Goal: Task Accomplishment & Management: Use online tool/utility

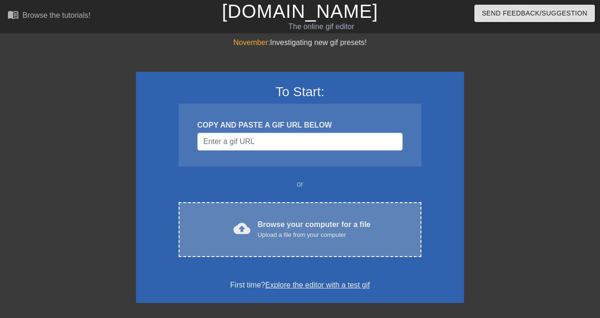
click at [242, 222] on span "cloud_upload" at bounding box center [241, 228] width 17 height 17
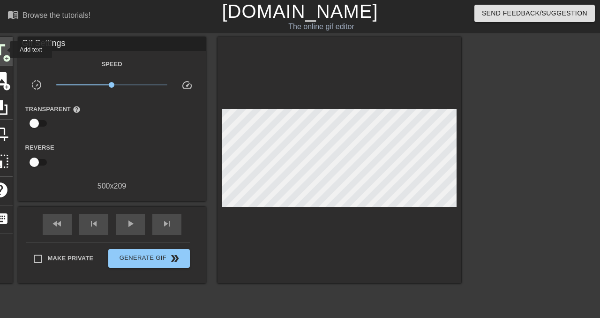
click at [4, 49] on span "title" at bounding box center [0, 50] width 18 height 18
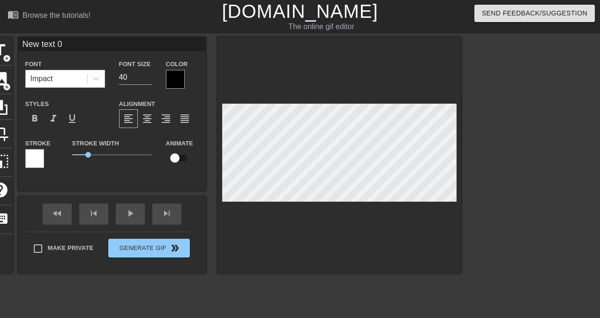
scroll to position [0, 0]
type input "L"
type textarea "L"
type input "Lo"
type textarea "Lo"
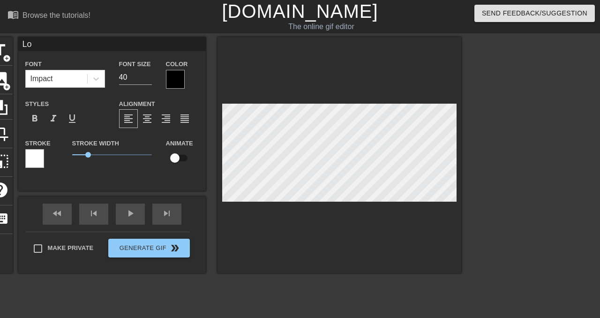
type input "Low"
type textarea "Low"
type input "Low"
type textarea "Low"
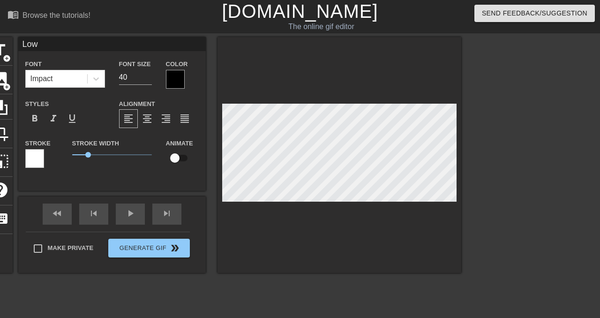
type input "Low S"
type textarea "Low S"
type input "Low Sa"
type textarea "Low Sa"
type input "Low [PERSON_NAME]"
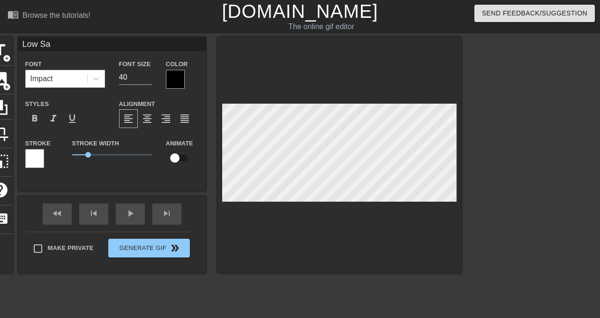
type textarea "Low [PERSON_NAME]"
type input "Low Sala"
type textarea "Low Sala"
type input "Low Salar"
type textarea "Low Salar"
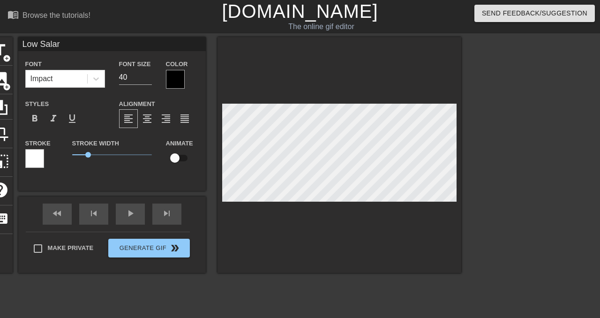
type input "Low Salary"
type textarea "Low Salary"
click at [173, 74] on div at bounding box center [175, 79] width 19 height 19
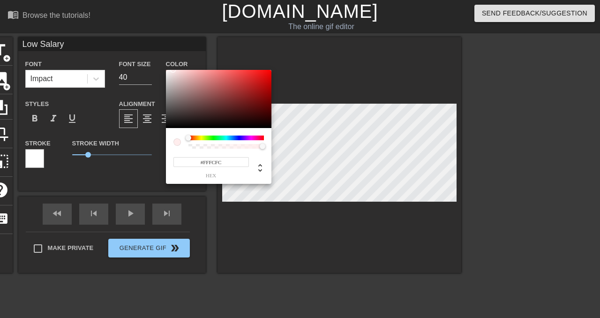
type input "#FFFFFF"
drag, startPoint x: 173, startPoint y: 107, endPoint x: 143, endPoint y: 63, distance: 52.6
click at [143, 63] on div "#FFFFFF hex" at bounding box center [300, 159] width 600 height 318
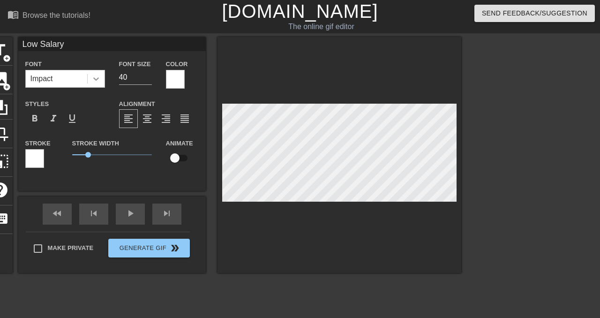
click at [103, 80] on div at bounding box center [96, 78] width 17 height 17
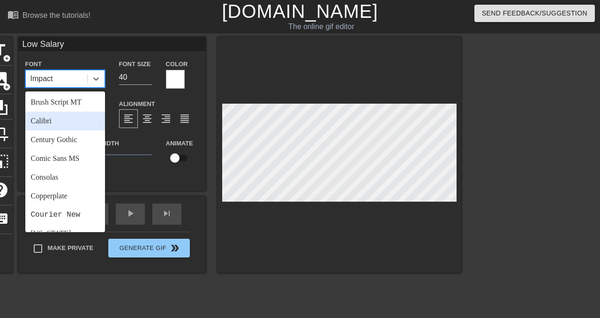
scroll to position [58, 0]
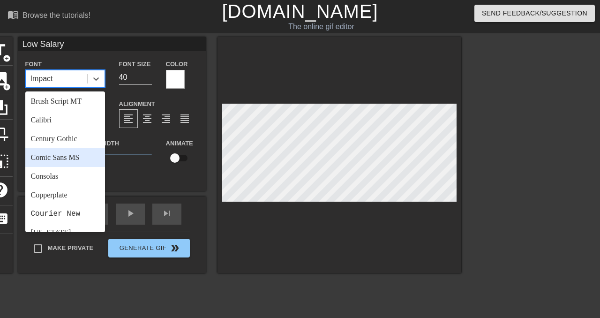
click at [75, 160] on div "Comic Sans MS" at bounding box center [65, 157] width 80 height 19
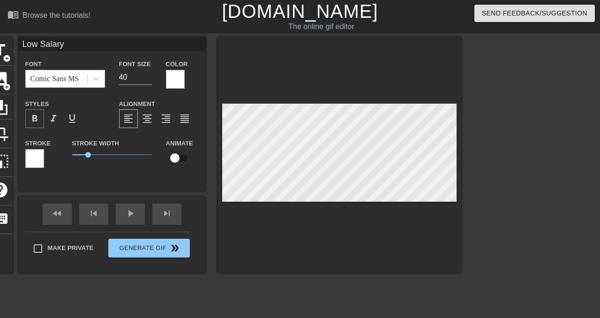
click at [37, 124] on span "format_bold" at bounding box center [34, 118] width 11 height 11
click at [179, 158] on input "checkbox" at bounding box center [174, 158] width 53 height 18
checkbox input "true"
click at [1, 53] on span "title" at bounding box center [0, 50] width 18 height 18
type input "New text 1"
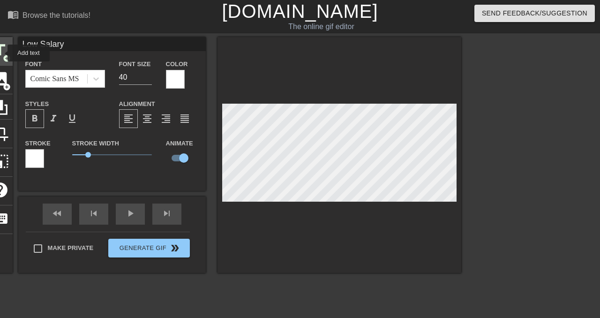
checkbox input "false"
type input "T"
type textarea "T"
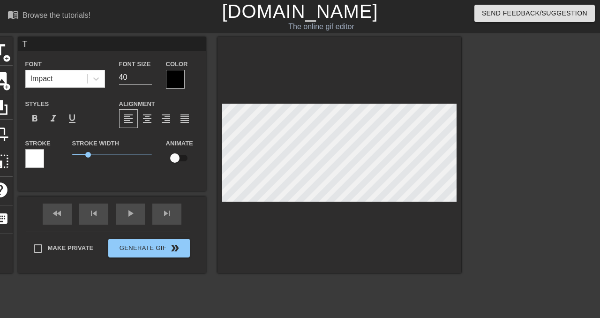
type input "Ta"
type textarea "Ta"
type input "Tax"
type textarea "Tax"
type input "Taxe"
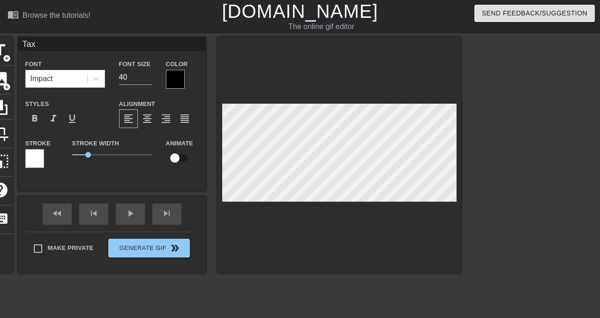
type textarea "Taxe"
type input "Taxes"
type textarea "Taxes"
click at [85, 70] on div "Impact" at bounding box center [56, 78] width 61 height 17
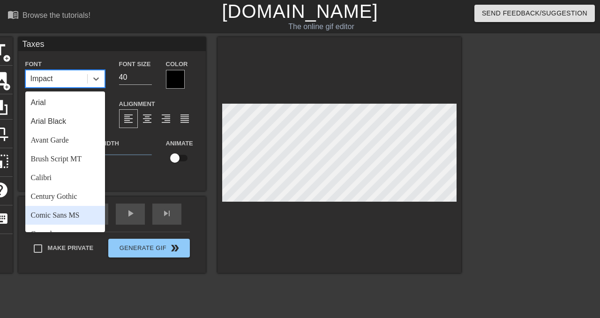
click at [80, 216] on div "Comic Sans MS" at bounding box center [65, 215] width 80 height 19
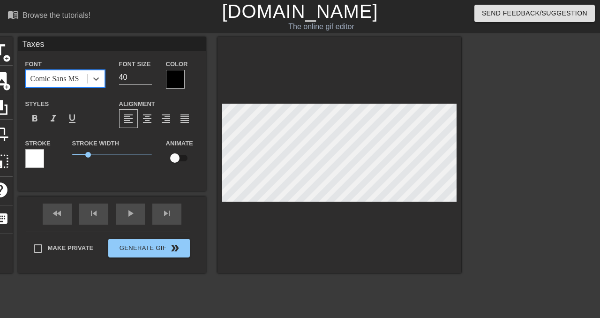
click at [176, 77] on div at bounding box center [175, 79] width 19 height 19
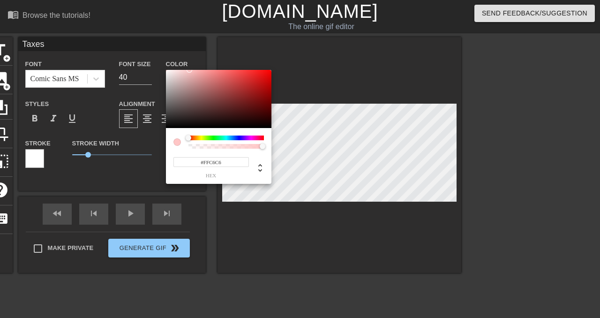
type input "#FFFFFF"
drag, startPoint x: 177, startPoint y: 105, endPoint x: 150, endPoint y: 38, distance: 72.3
click at [150, 38] on div "#FFFFFF hex" at bounding box center [300, 159] width 600 height 318
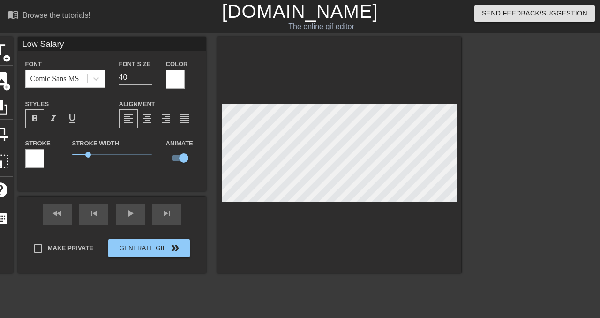
type input "Taxes"
checkbox input "false"
click at [38, 112] on div "format_bold" at bounding box center [34, 118] width 19 height 19
click at [463, 168] on div "title add_circle image add_circle crop photo_size_select_large help keyboard Ta…" at bounding box center [300, 177] width 600 height 281
type input "Taxes"
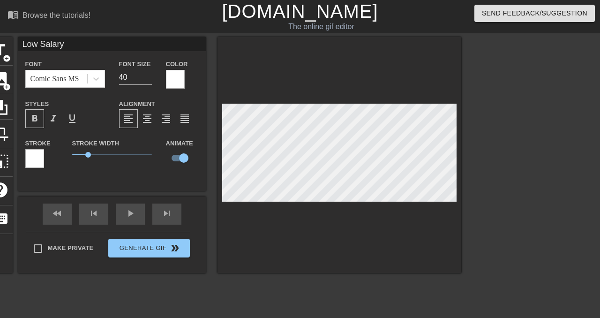
checkbox input "false"
type input "Low Salary"
checkbox input "true"
type input "Taxes"
click at [184, 157] on input "checkbox" at bounding box center [174, 158] width 53 height 18
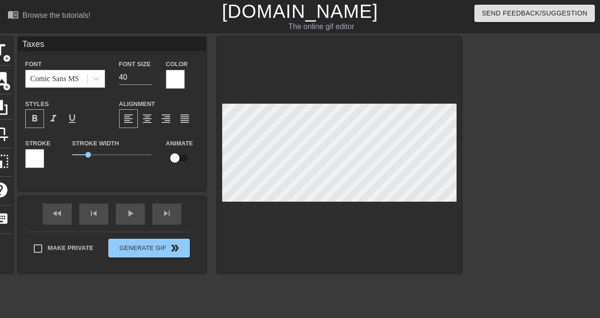
checkbox input "true"
type input "Low Salary"
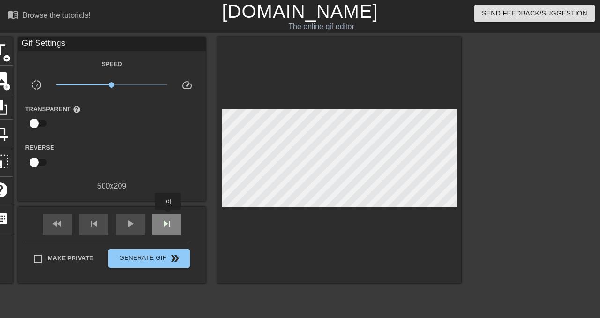
click at [169, 216] on div "skip_next" at bounding box center [166, 224] width 29 height 21
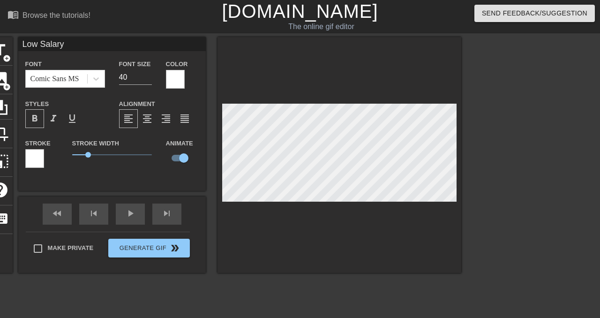
type input "Taxes"
click at [161, 213] on div "fast_rewind skip_previous play_arrow skip_next" at bounding box center [112, 213] width 153 height 35
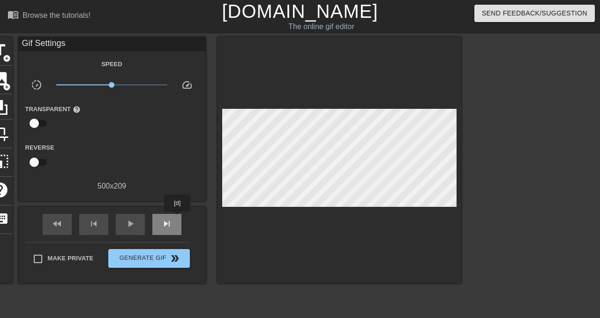
click at [178, 218] on div "skip_next" at bounding box center [166, 224] width 29 height 21
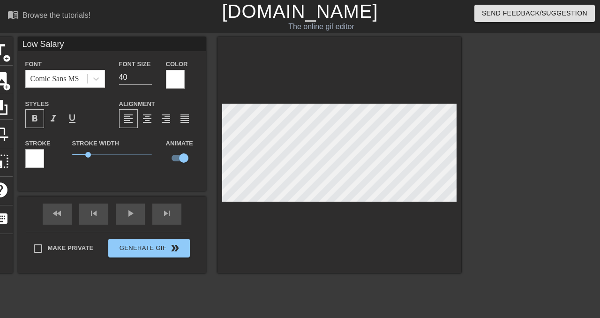
type input "Taxes"
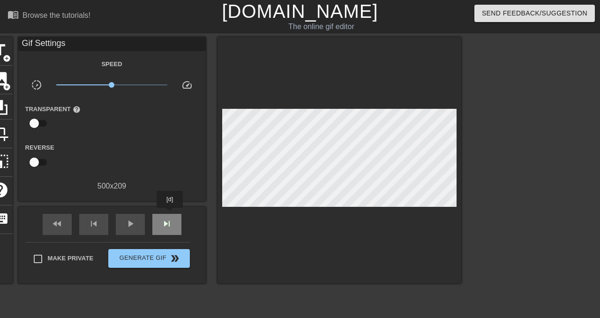
click at [171, 214] on div "skip_next" at bounding box center [166, 224] width 29 height 21
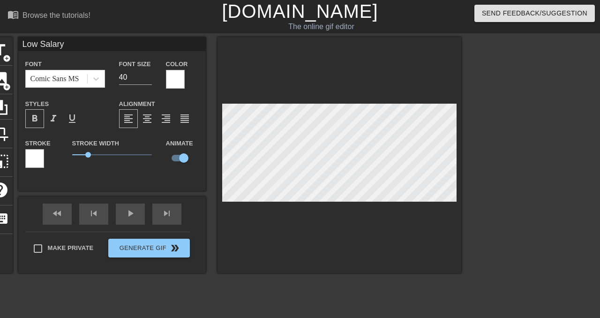
type input "Taxes"
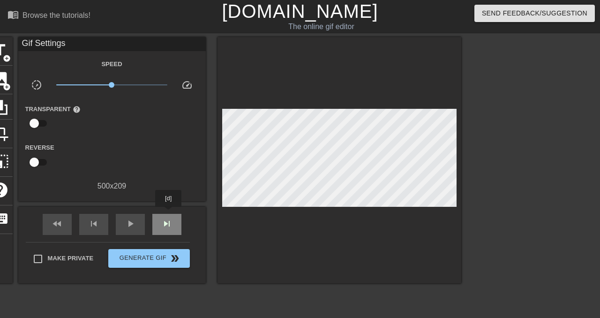
click at [169, 214] on div "skip_next" at bounding box center [166, 224] width 29 height 21
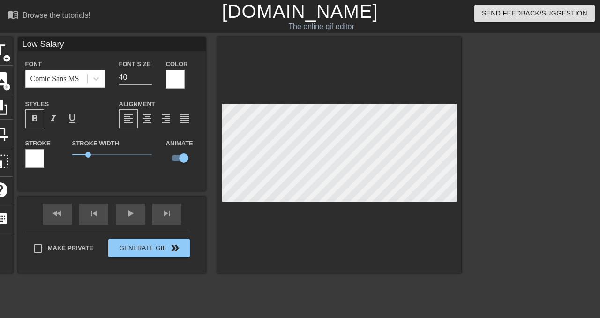
type input "Taxes"
click at [166, 213] on div "skip_next" at bounding box center [166, 213] width 29 height 21
type input "Taxes"
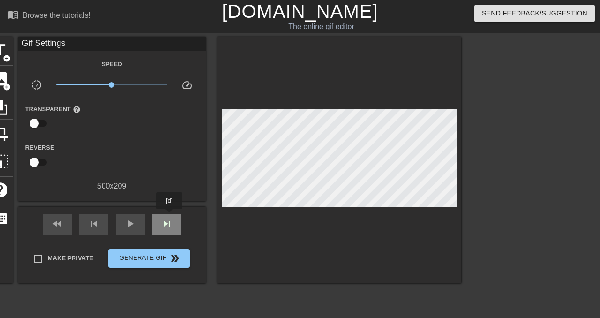
click at [170, 216] on div "skip_next" at bounding box center [166, 224] width 29 height 21
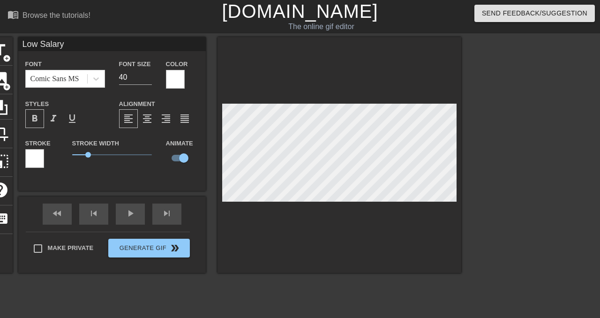
type input "Taxes"
click at [161, 220] on div "skip_next" at bounding box center [166, 213] width 29 height 21
click at [168, 213] on div "fast_rewind skip_previous play_arrow skip_next" at bounding box center [112, 213] width 153 height 35
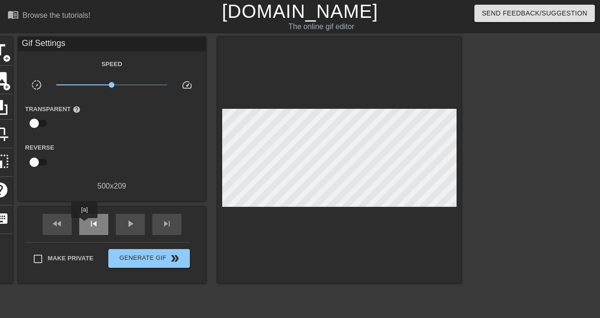
click at [85, 224] on div "skip_previous" at bounding box center [93, 224] width 29 height 21
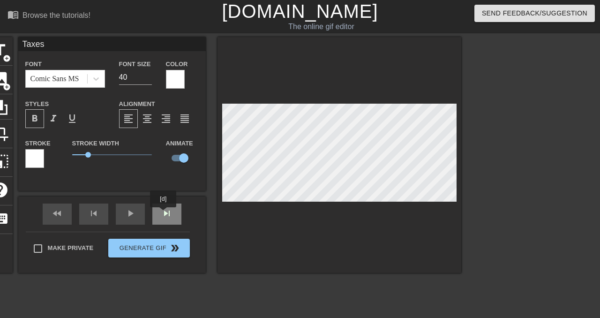
click at [164, 214] on div "skip_next" at bounding box center [166, 213] width 29 height 21
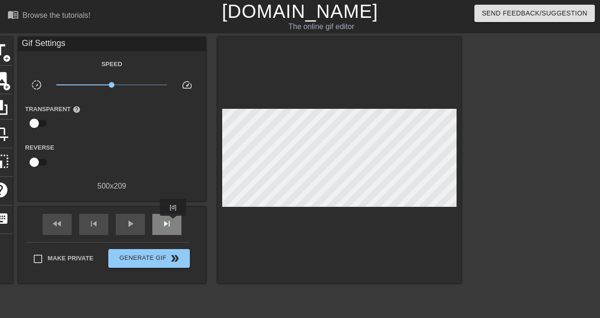
click at [174, 222] on div "skip_next" at bounding box center [166, 224] width 29 height 21
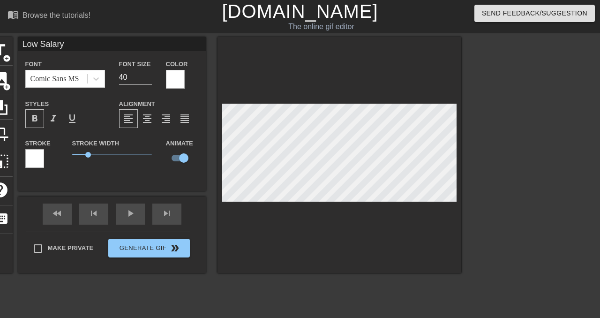
type input "Taxes"
click at [168, 213] on div "skip_next" at bounding box center [166, 213] width 29 height 21
type input "Taxes"
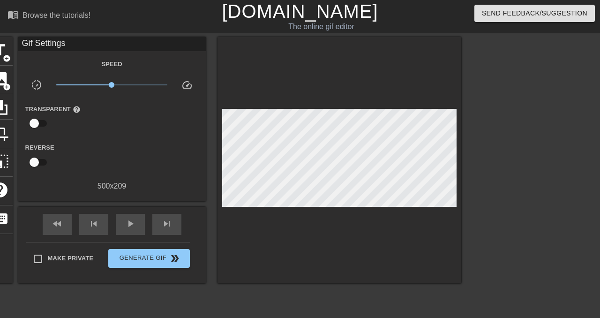
click at [174, 212] on div "fast_rewind skip_previous play_arrow skip_next" at bounding box center [112, 224] width 153 height 35
click at [167, 213] on div "fast_rewind skip_previous play_arrow skip_next" at bounding box center [112, 224] width 153 height 35
click at [173, 222] on div "skip_next" at bounding box center [166, 224] width 29 height 21
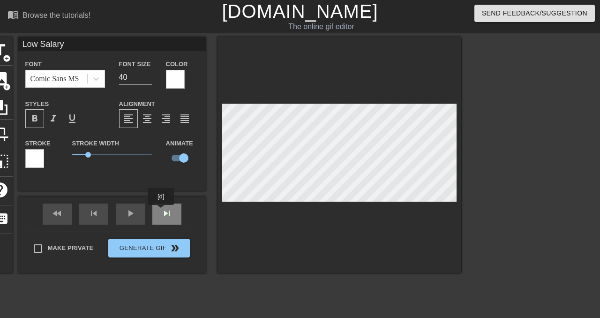
click at [164, 215] on div "skip_next" at bounding box center [166, 213] width 29 height 21
click at [172, 213] on div "fast_rewind skip_previous play_arrow skip_next" at bounding box center [112, 213] width 153 height 35
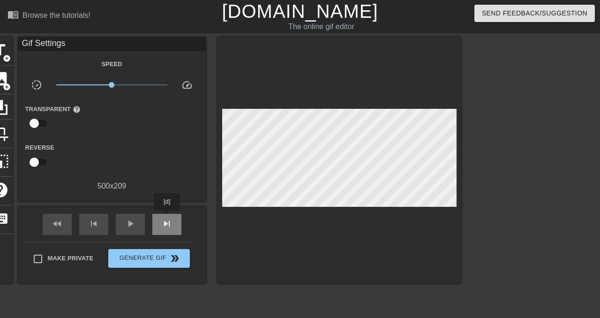
click at [168, 216] on div "skip_next" at bounding box center [166, 224] width 29 height 21
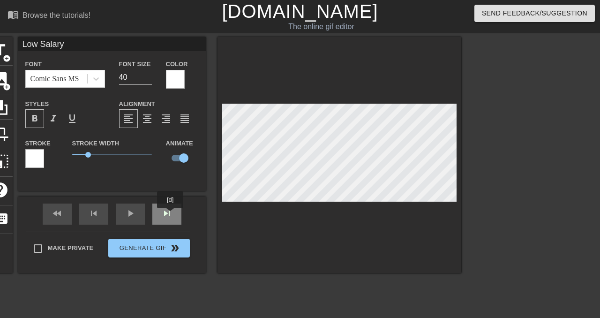
click at [171, 215] on div "skip_next" at bounding box center [166, 213] width 29 height 21
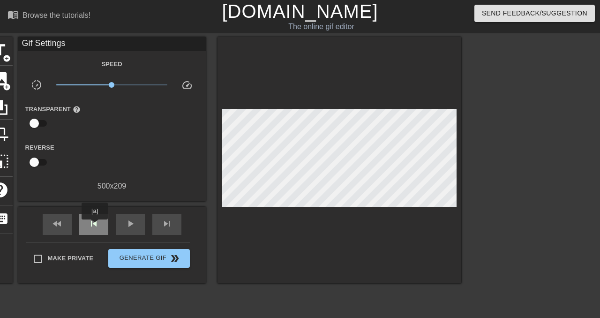
click at [95, 226] on span "skip_previous" at bounding box center [93, 223] width 11 height 11
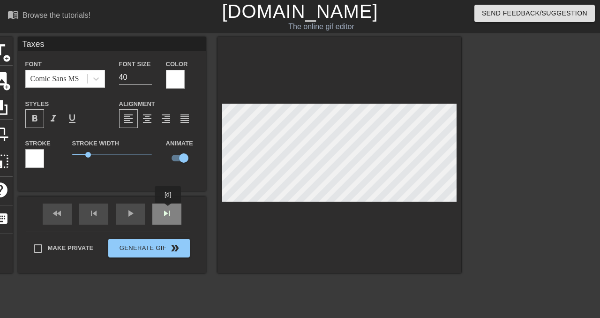
click at [170, 209] on div "fast_rewind skip_previous play_arrow skip_next" at bounding box center [112, 213] width 153 height 35
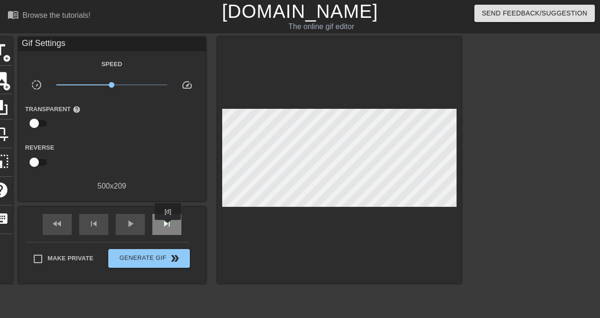
click at [169, 226] on span "skip_next" at bounding box center [166, 223] width 11 height 11
click at [170, 222] on div "skip_next" at bounding box center [166, 224] width 29 height 21
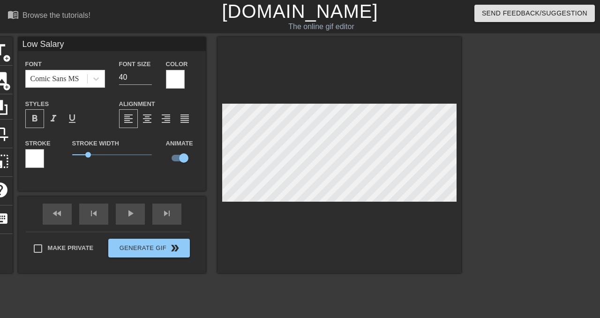
click at [396, 209] on div at bounding box center [339, 155] width 244 height 236
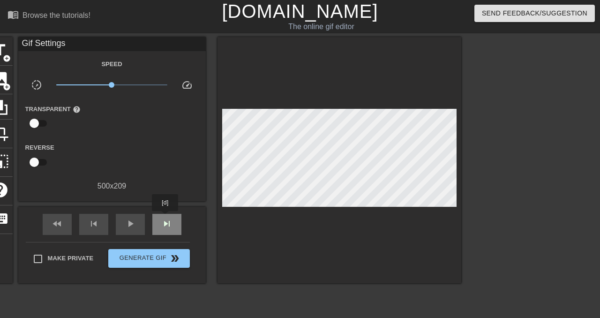
click at [166, 218] on span "skip_next" at bounding box center [166, 223] width 11 height 11
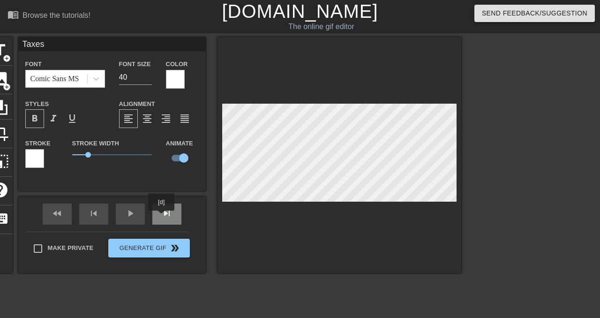
click at [163, 217] on div "skip_next" at bounding box center [166, 213] width 29 height 21
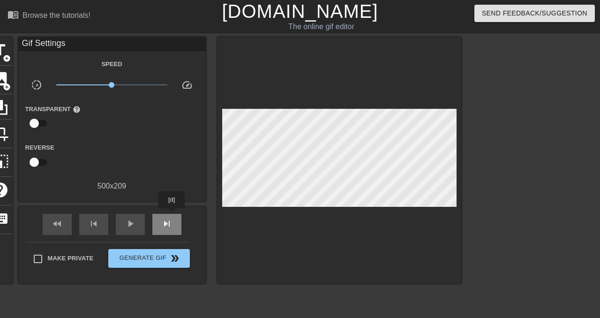
click at [172, 215] on div "skip_next" at bounding box center [166, 224] width 29 height 21
click at [170, 214] on div "skip_next" at bounding box center [166, 224] width 29 height 21
click at [168, 213] on div "fast_rewind skip_previous play_arrow skip_next" at bounding box center [112, 224] width 153 height 35
click at [173, 225] on div "skip_next" at bounding box center [166, 224] width 29 height 21
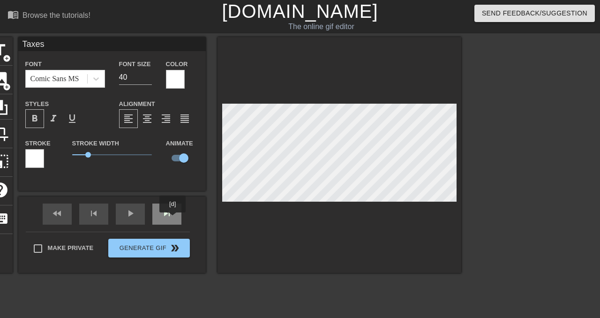
click at [169, 216] on div "skip_next" at bounding box center [166, 213] width 29 height 21
click at [170, 215] on div "skip_next" at bounding box center [166, 213] width 29 height 21
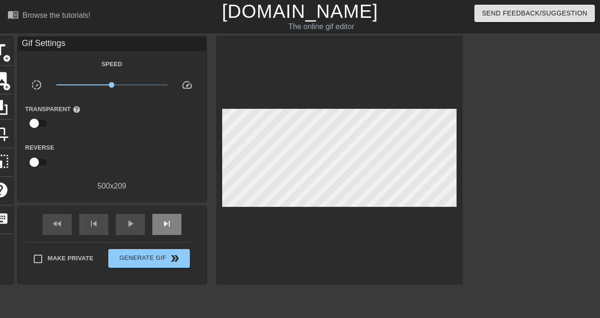
click at [169, 208] on div "fast_rewind skip_previous play_arrow skip_next" at bounding box center [112, 224] width 153 height 35
click at [172, 224] on span "skip_next" at bounding box center [166, 223] width 11 height 11
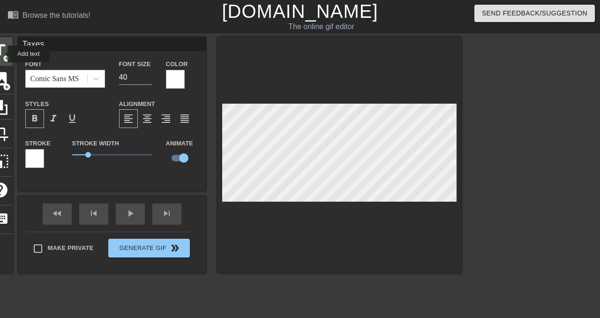
click at [1, 54] on span "title" at bounding box center [0, 50] width 18 height 18
type input "New text 2"
checkbox input "false"
type input "L"
type textarea "L"
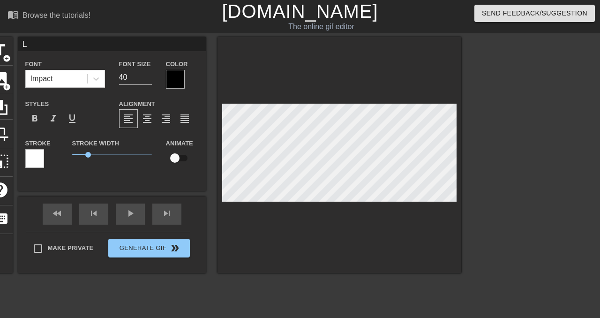
type input "Lo"
type textarea "Lo"
type input "Low"
type textarea "Low"
type input "Low"
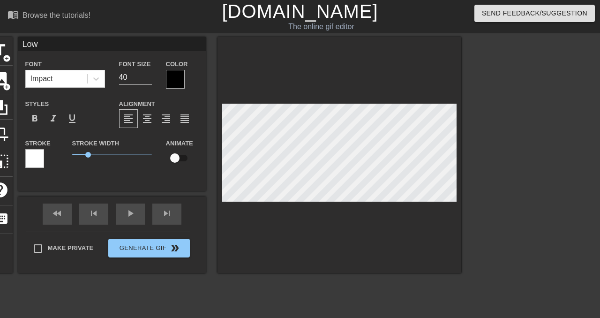
type textarea "Low"
type input "Low S"
type textarea "Low S"
type input "Low Sa"
type textarea "Low Sa"
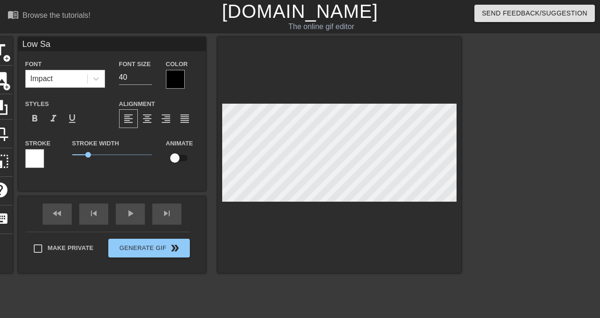
type input "Low [PERSON_NAME]"
type textarea "Low [PERSON_NAME]"
type input "Low Sala"
type textarea "Low Sala"
type input "Low Salar"
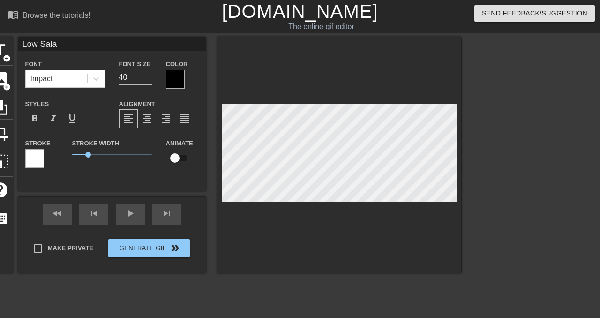
type textarea "Low Salar"
type input "Low Salary"
type textarea "Low Salary"
click at [171, 81] on div at bounding box center [175, 79] width 19 height 19
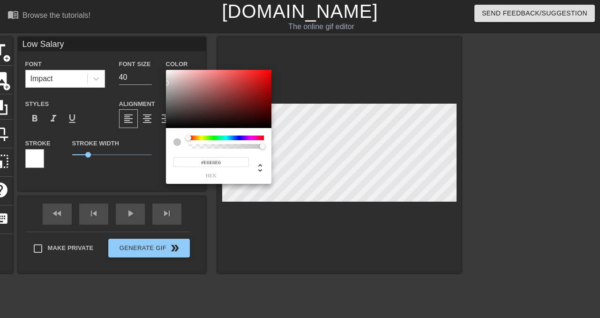
type input "#FFFFFF"
drag, startPoint x: 185, startPoint y: 105, endPoint x: 156, endPoint y: 0, distance: 108.9
click at [156, 0] on div "#FFFFFF hex" at bounding box center [300, 159] width 600 height 318
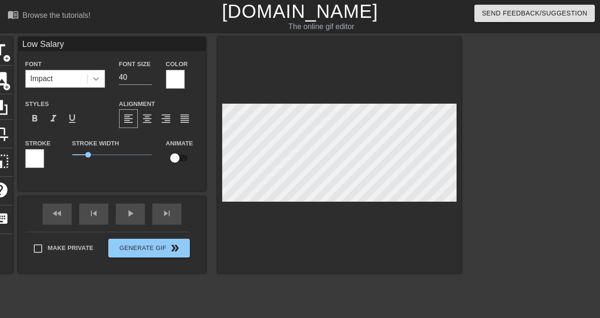
click at [91, 82] on icon at bounding box center [95, 78] width 9 height 9
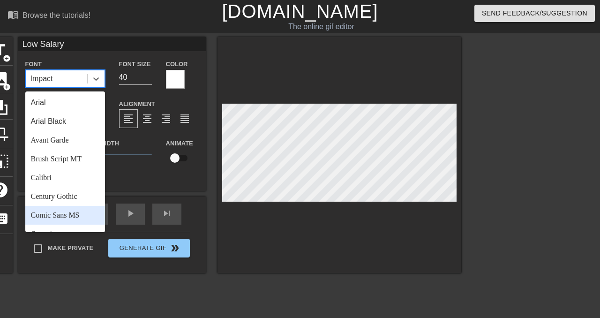
click at [83, 212] on div "Comic Sans MS" at bounding box center [65, 215] width 80 height 19
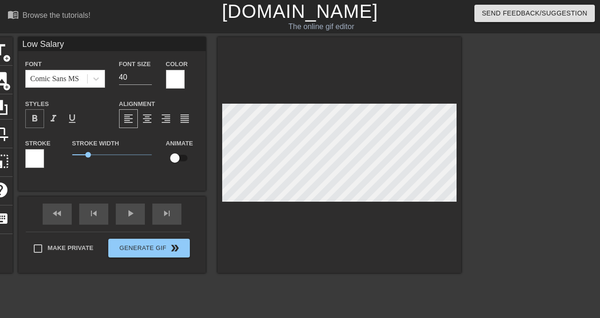
click at [40, 123] on div "format_bold" at bounding box center [34, 118] width 19 height 19
click at [166, 217] on span "skip_next" at bounding box center [166, 213] width 11 height 11
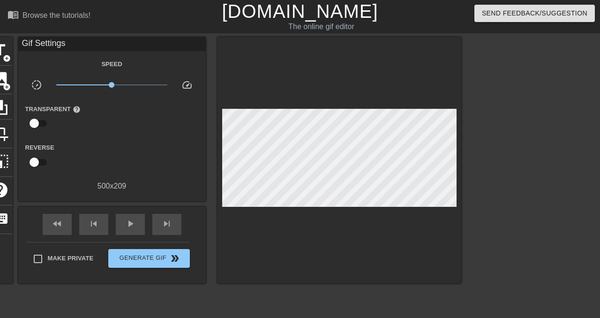
click at [174, 213] on div "fast_rewind skip_previous play_arrow skip_next" at bounding box center [112, 224] width 153 height 35
click at [167, 212] on div "fast_rewind skip_previous play_arrow skip_next" at bounding box center [112, 224] width 153 height 35
click at [163, 221] on span "skip_next" at bounding box center [166, 223] width 11 height 11
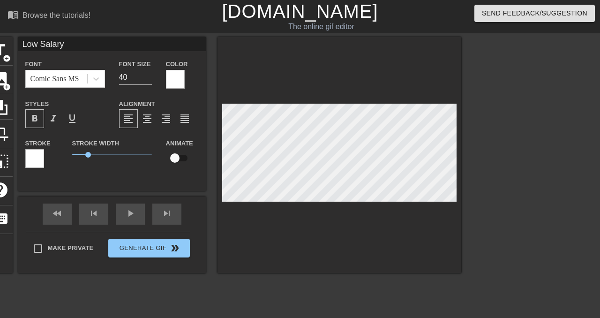
type input "Taxes"
checkbox input "true"
click at [171, 218] on span "skip_next" at bounding box center [166, 213] width 11 height 11
type input "Taxes"
checkbox input "true"
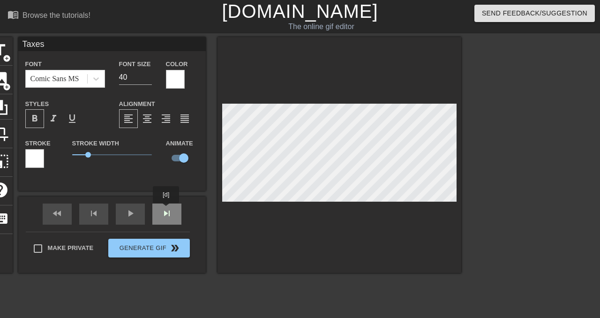
click at [167, 209] on div "fast_rewind skip_previous play_arrow skip_next" at bounding box center [112, 213] width 153 height 35
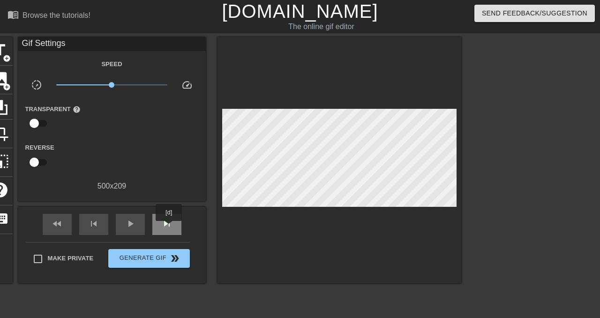
click at [170, 227] on span "skip_next" at bounding box center [166, 223] width 11 height 11
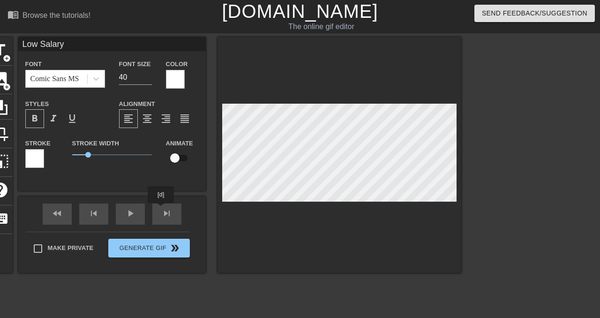
click at [168, 213] on div "fast_rewind skip_previous play_arrow skip_next" at bounding box center [112, 213] width 153 height 35
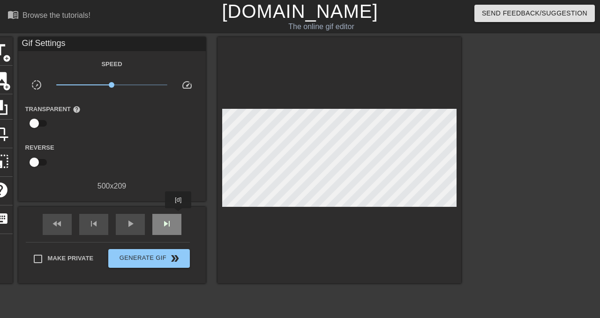
click at [179, 215] on div "skip_next" at bounding box center [166, 224] width 29 height 21
click at [167, 209] on div "fast_rewind skip_previous play_arrow skip_next" at bounding box center [112, 224] width 153 height 35
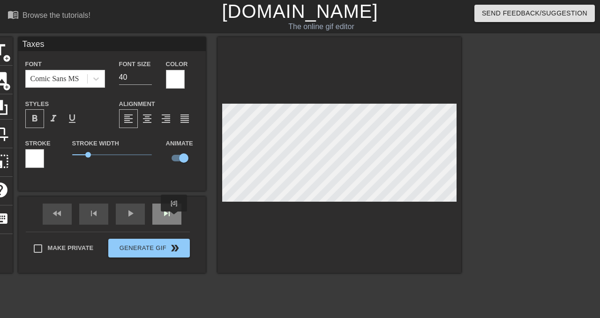
click at [175, 218] on div "skip_next" at bounding box center [166, 213] width 29 height 21
type input "Taxes"
checkbox input "true"
click at [168, 216] on div "skip_next" at bounding box center [166, 213] width 29 height 21
type input "Taxes"
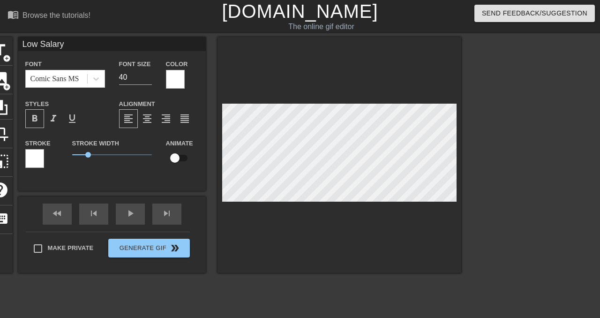
checkbox input "true"
click at [167, 219] on div "skip_next" at bounding box center [166, 213] width 29 height 21
type input "Taxes"
checkbox input "true"
click at [169, 211] on div "fast_rewind skip_previous play_arrow skip_next" at bounding box center [112, 213] width 153 height 35
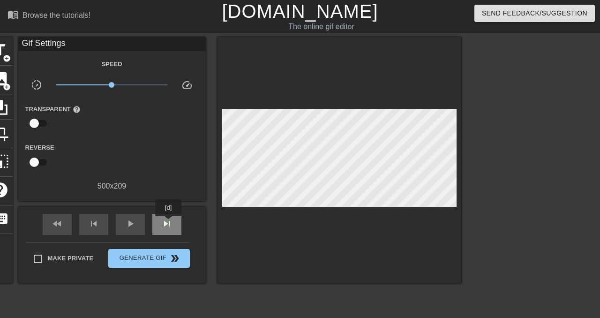
click at [169, 223] on span "skip_next" at bounding box center [166, 223] width 11 height 11
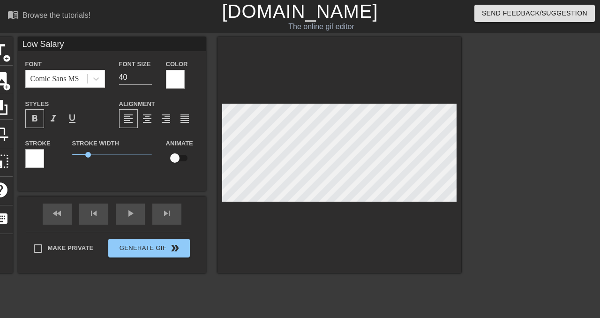
type input "Low Salar"
type textarea "Low Salar"
type input "Low Sala"
type textarea "Low Sala"
type input "Low [PERSON_NAME]"
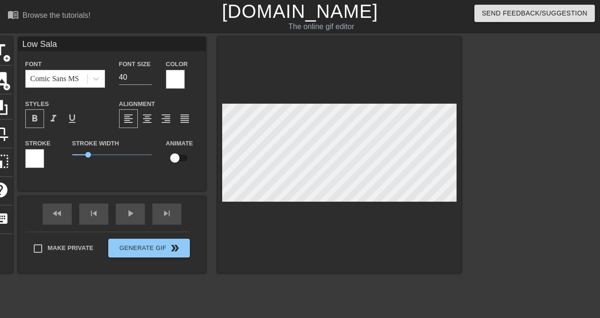
type textarea "Low [PERSON_NAME]"
click at [171, 216] on div "skip_next" at bounding box center [166, 213] width 29 height 21
type input "Taxes"
checkbox input "true"
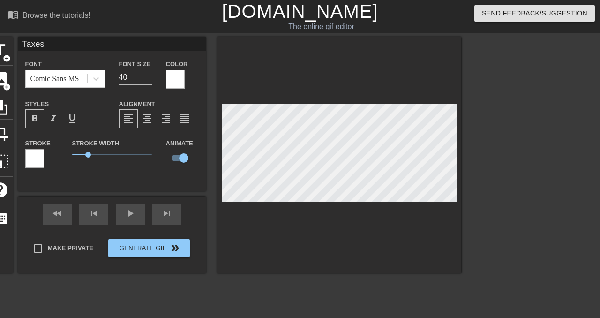
type input "Low [PERSON_NAME]"
checkbox input "false"
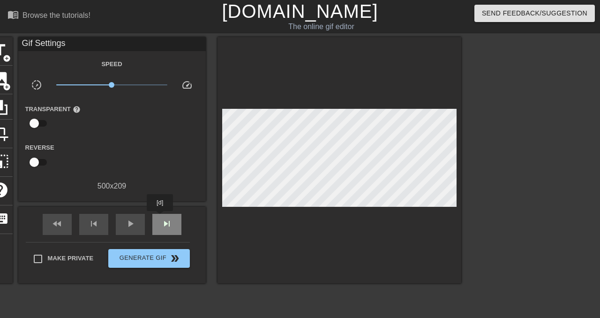
click at [161, 217] on div "skip_next" at bounding box center [166, 224] width 29 height 21
type input "70"
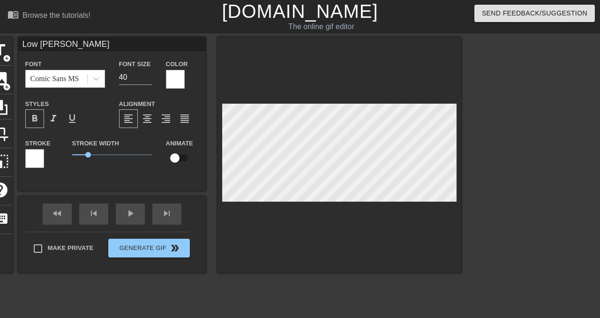
scroll to position [0, 0]
type input "Low"
type textarea "Low"
click at [159, 212] on div "fast_rewind skip_previous play_arrow skip_next" at bounding box center [112, 213] width 153 height 35
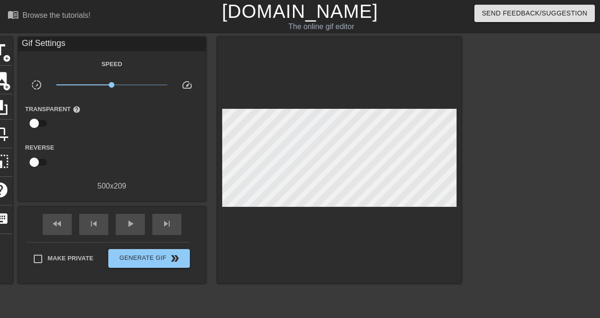
click at [160, 212] on div "fast_rewind skip_previous play_arrow skip_next" at bounding box center [112, 224] width 153 height 35
click at [172, 228] on div "skip_next" at bounding box center [166, 224] width 29 height 21
type input "100"
click at [159, 219] on div "skip_next" at bounding box center [166, 224] width 29 height 21
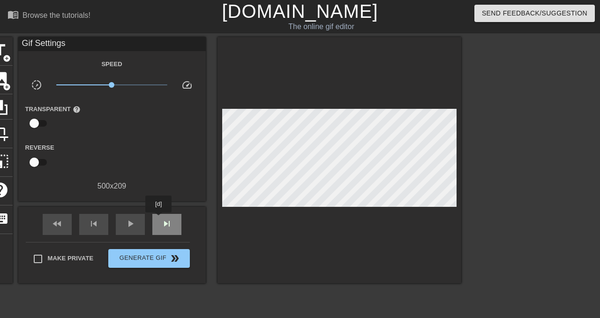
click at [159, 219] on div "skip_next" at bounding box center [166, 224] width 29 height 21
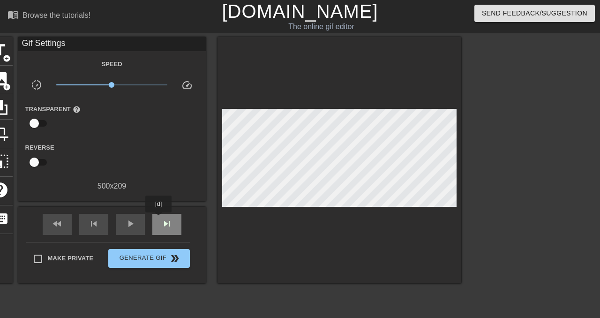
click at [159, 219] on div "skip_next" at bounding box center [166, 224] width 29 height 21
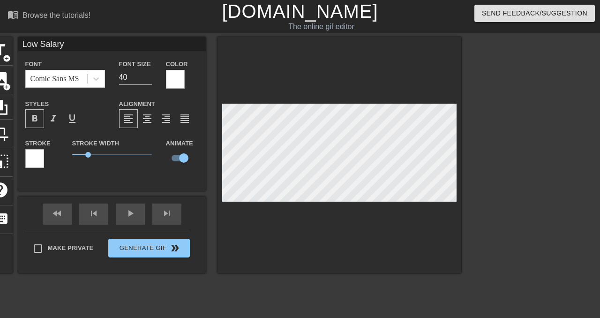
scroll to position [0, 1]
type input "Low [PERSON_NAME]"
type textarea "Low [PERSON_NAME]"
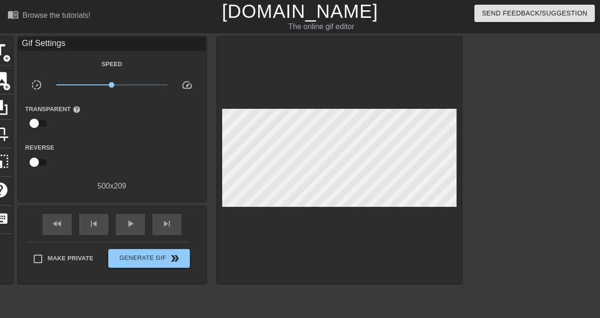
click at [379, 214] on div at bounding box center [339, 160] width 244 height 246
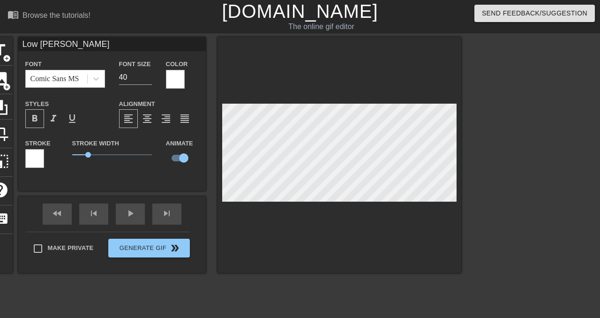
click at [364, 243] on div at bounding box center [339, 155] width 244 height 236
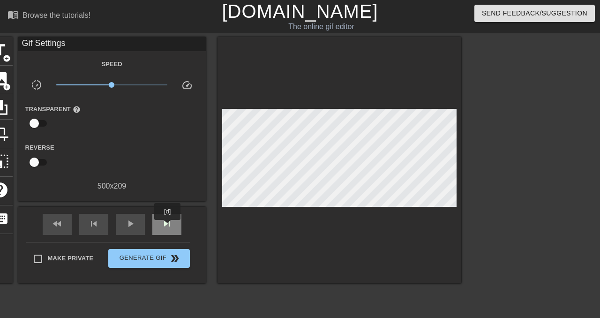
click at [168, 226] on span "skip_next" at bounding box center [166, 223] width 11 height 11
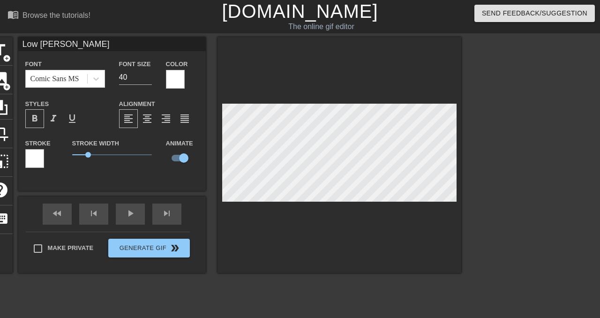
scroll to position [0, 0]
type input "Lo"
type textarea "Lo"
click at [366, 202] on div at bounding box center [339, 155] width 244 height 236
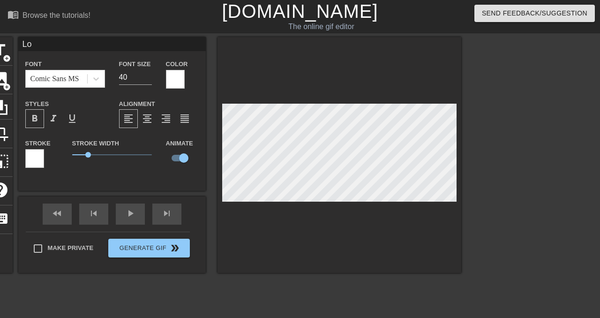
click at [355, 237] on div at bounding box center [339, 155] width 244 height 236
click at [249, 244] on div at bounding box center [339, 155] width 244 height 236
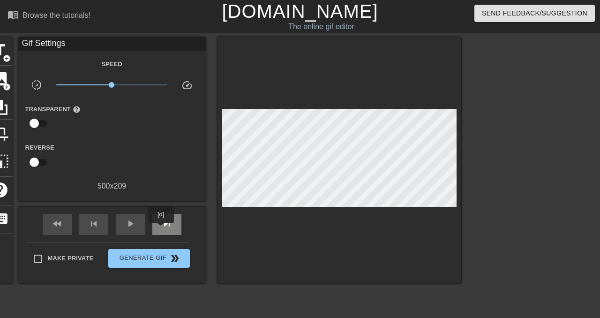
click at [162, 229] on div "skip_next" at bounding box center [166, 224] width 29 height 21
click at [164, 222] on span "skip_next" at bounding box center [166, 223] width 11 height 11
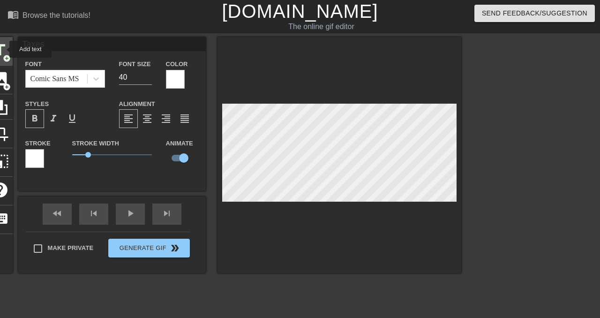
click at [3, 49] on span "title" at bounding box center [0, 50] width 18 height 18
type input "New text 3"
checkbox input "false"
type input "r"
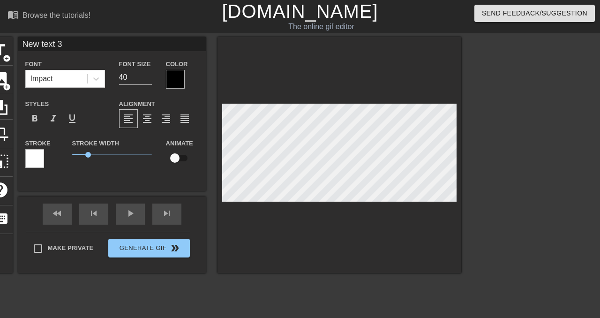
type textarea "r"
type input "ry"
type textarea "ry"
click at [172, 83] on div at bounding box center [175, 79] width 19 height 19
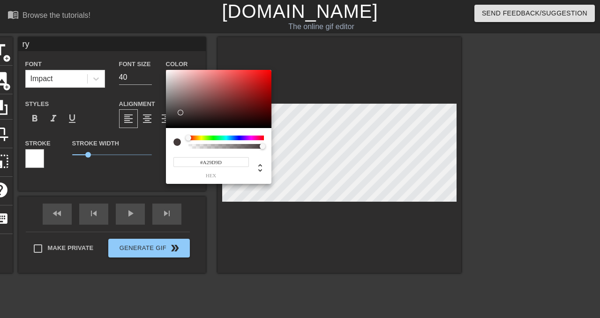
type input "#FFFFFF"
drag, startPoint x: 181, startPoint y: 112, endPoint x: 152, endPoint y: 37, distance: 80.8
click at [152, 37] on div "#FFFFFF hex" at bounding box center [300, 159] width 600 height 318
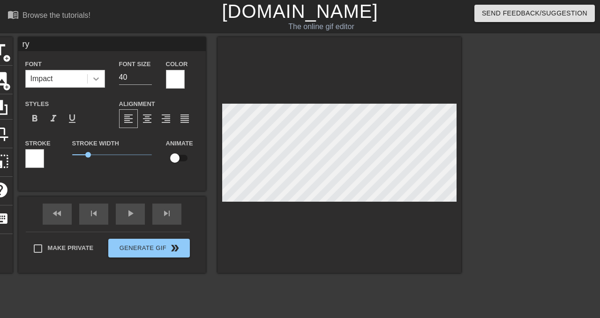
click at [98, 82] on icon at bounding box center [95, 78] width 9 height 9
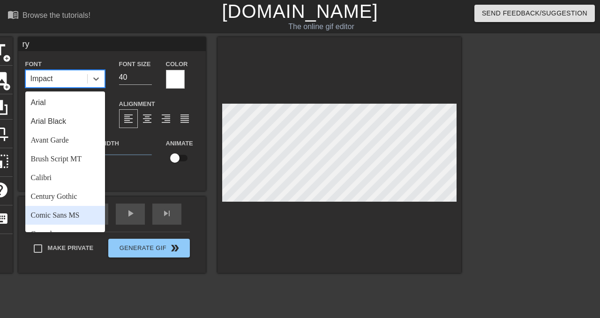
click at [81, 212] on div "Comic Sans MS" at bounding box center [65, 215] width 80 height 19
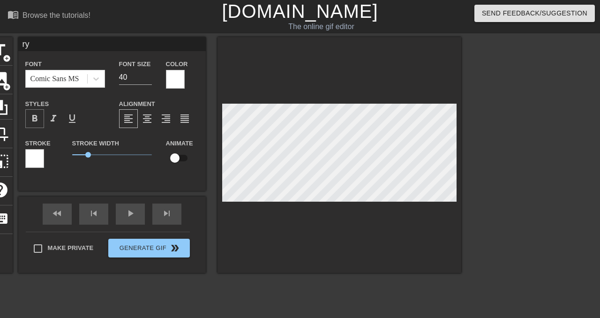
click at [38, 118] on span "format_bold" at bounding box center [34, 118] width 11 height 11
click at [379, 207] on div at bounding box center [339, 155] width 244 height 236
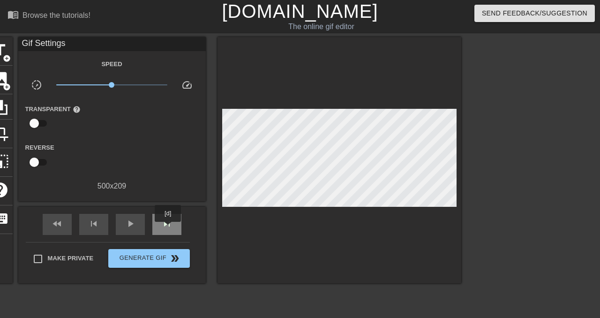
click at [169, 228] on span "skip_next" at bounding box center [166, 223] width 11 height 11
click at [164, 224] on span "skip_next" at bounding box center [166, 223] width 11 height 11
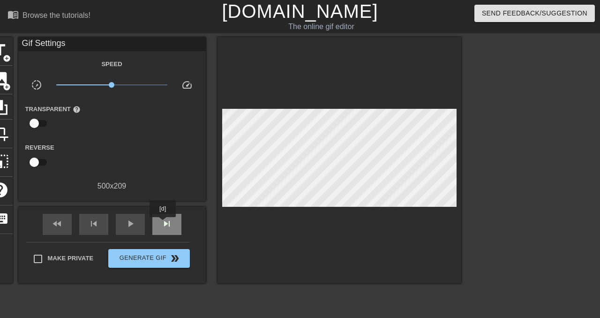
click at [164, 224] on span "skip_next" at bounding box center [166, 223] width 11 height 11
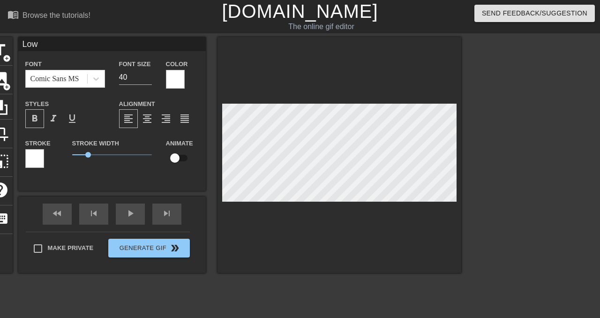
type input "Low"
type textarea "Low"
type input "Low S"
type textarea "Low S"
type input "Low SA"
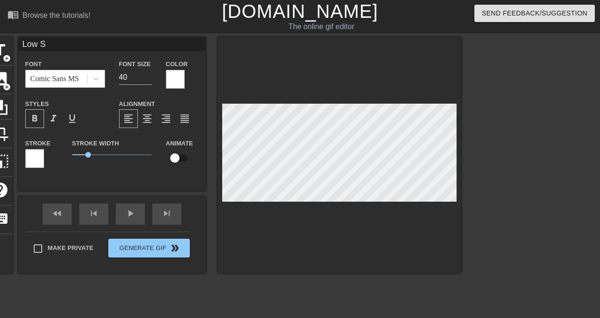
type textarea "Low SA"
type input "Low SAA"
type textarea "Low SAA"
type input "Low SA"
type textarea "Low SA"
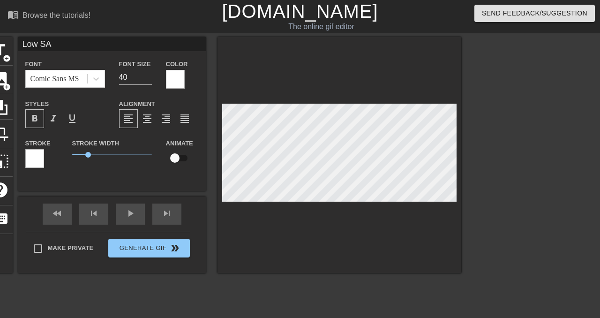
type input "Low S"
type textarea "Low S"
type input "Low Sa"
type textarea "Low Sa"
type input "Low [PERSON_NAME]"
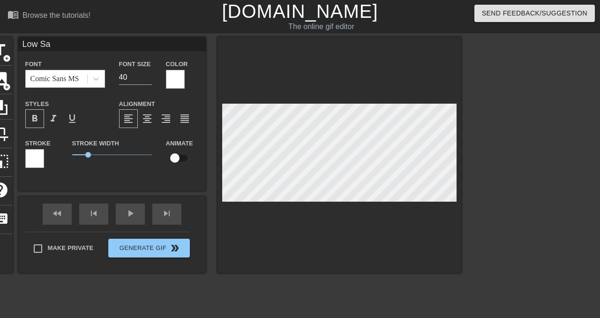
type textarea "Low [PERSON_NAME]"
type input "Low Sala"
type textarea "Low Sala"
type input "Low Salar"
type textarea "Low Salar"
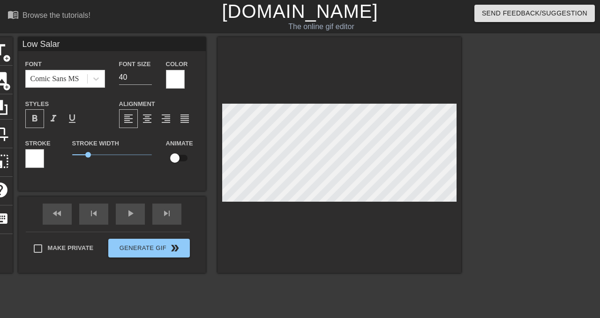
type input "Low Salary"
type textarea "Low Salary"
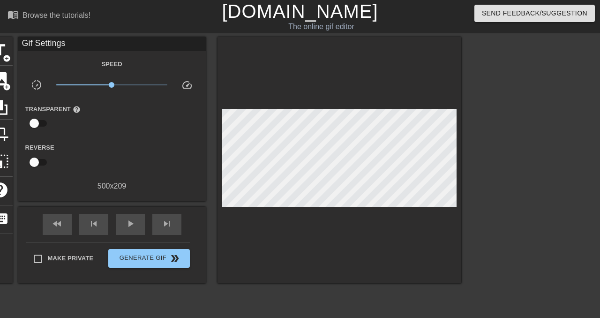
click at [164, 212] on div "fast_rewind skip_previous play_arrow skip_next" at bounding box center [112, 224] width 153 height 35
click at [164, 214] on div "skip_next" at bounding box center [166, 224] width 29 height 21
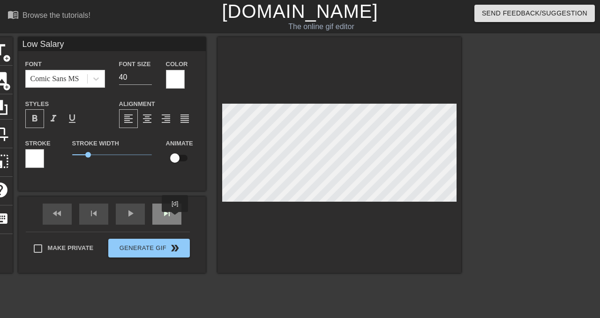
click at [176, 218] on div "skip_next" at bounding box center [166, 213] width 29 height 21
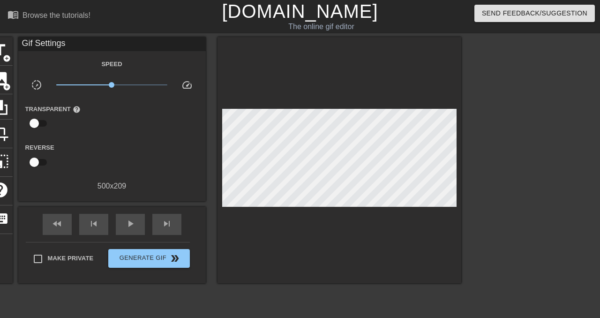
click at [175, 212] on div "fast_rewind skip_previous play_arrow skip_next" at bounding box center [112, 224] width 153 height 35
click at [175, 211] on div "fast_rewind skip_previous play_arrow skip_next" at bounding box center [112, 224] width 153 height 35
click at [169, 220] on span "skip_next" at bounding box center [166, 223] width 11 height 11
click at [172, 215] on div "skip_next" at bounding box center [166, 224] width 29 height 21
click at [172, 217] on div "skip_next" at bounding box center [166, 224] width 29 height 21
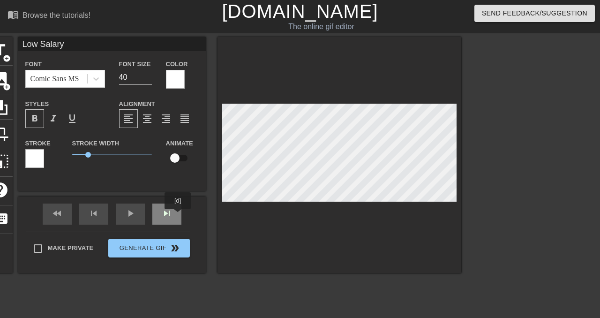
click at [177, 216] on div "skip_next" at bounding box center [166, 213] width 29 height 21
type input "Low Salar"
type textarea "Low Salar"
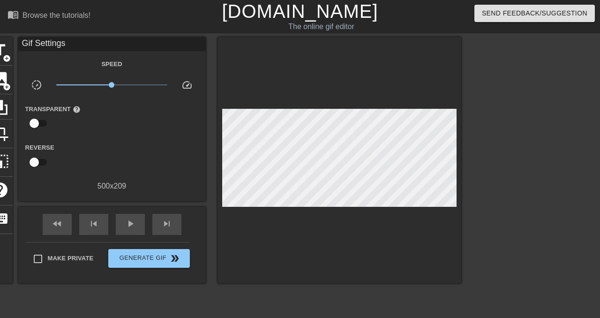
click at [377, 240] on div at bounding box center [339, 160] width 244 height 246
click at [169, 224] on span "skip_next" at bounding box center [166, 223] width 11 height 11
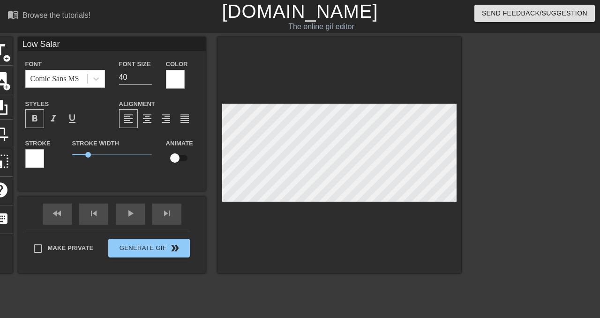
type input "Low [PERSON_NAME]"
type textarea "Low [PERSON_NAME]"
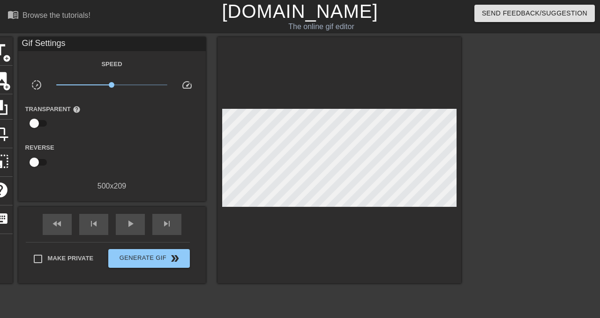
click at [376, 222] on div at bounding box center [339, 160] width 244 height 246
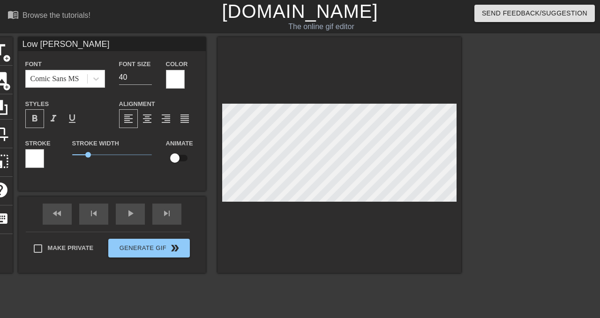
click at [371, 239] on div at bounding box center [339, 155] width 244 height 236
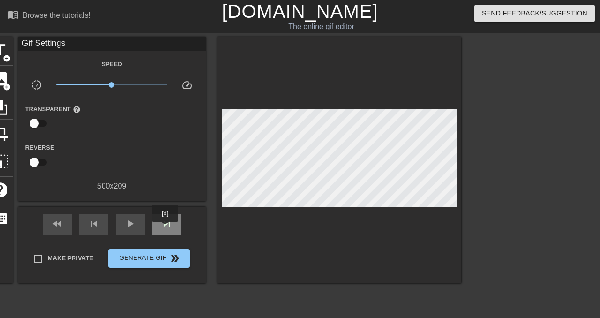
click at [166, 228] on span "skip_next" at bounding box center [166, 223] width 11 height 11
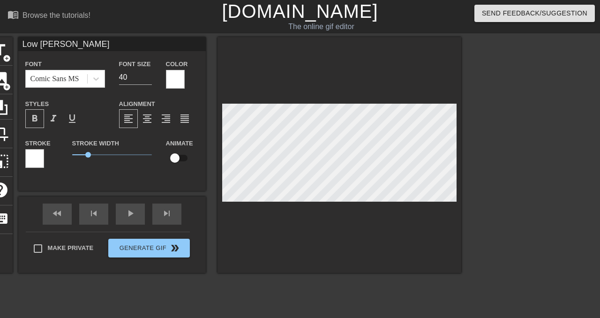
click at [370, 229] on div at bounding box center [339, 155] width 244 height 236
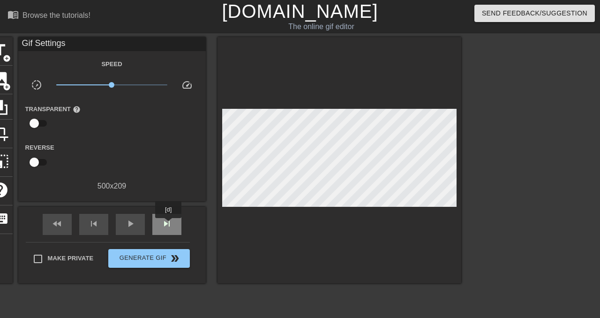
click at [169, 224] on span "skip_next" at bounding box center [166, 223] width 11 height 11
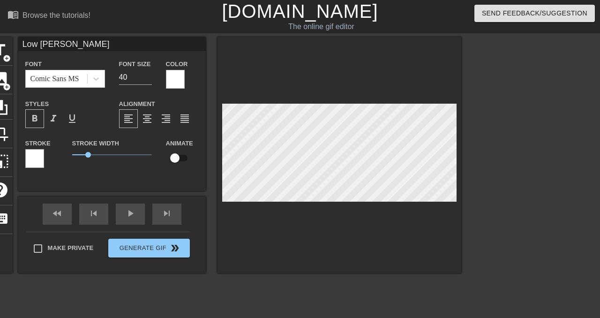
type input "Low"
type textarea "Low"
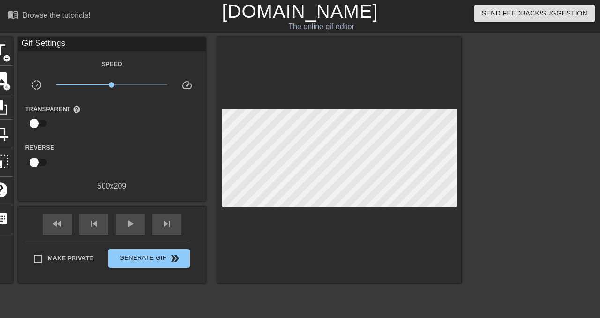
click at [379, 247] on div at bounding box center [339, 160] width 244 height 246
click at [163, 228] on span "skip_next" at bounding box center [166, 223] width 11 height 11
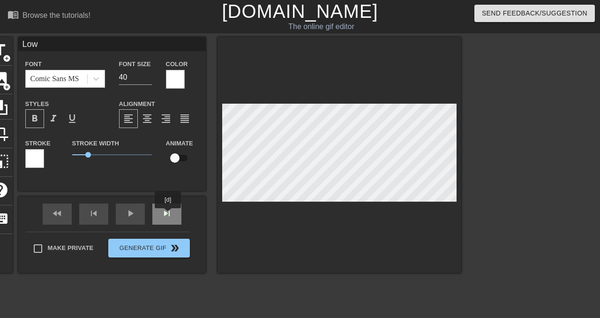
click at [168, 214] on div "skip_next" at bounding box center [166, 213] width 29 height 21
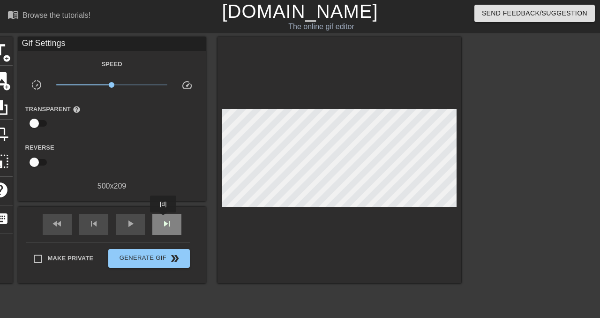
click at [164, 219] on span "skip_next" at bounding box center [166, 223] width 11 height 11
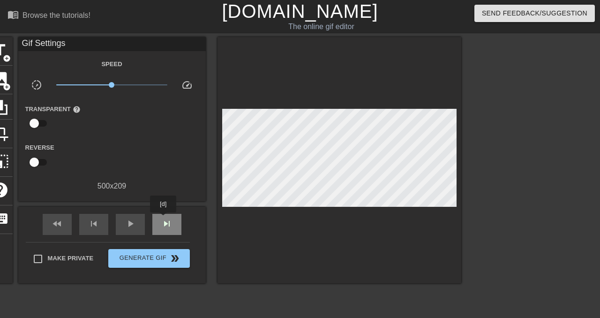
click at [164, 219] on span "skip_next" at bounding box center [166, 223] width 11 height 11
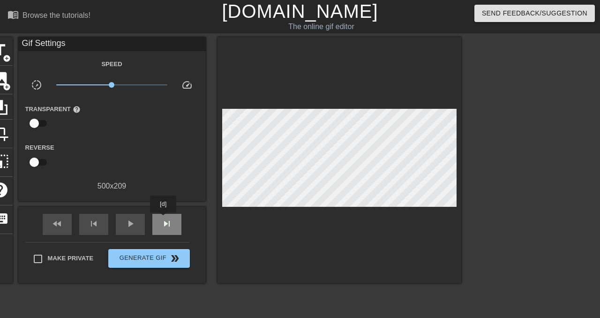
click at [164, 219] on span "skip_next" at bounding box center [166, 223] width 11 height 11
click at [304, 239] on div at bounding box center [339, 160] width 244 height 246
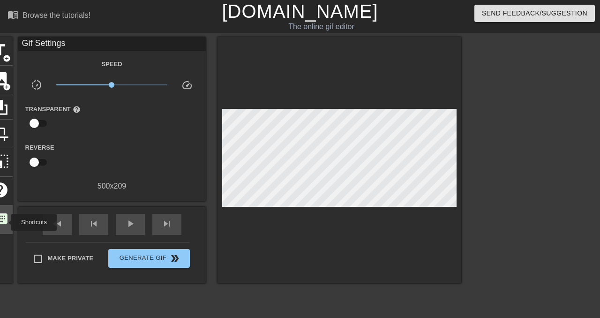
click at [5, 222] on span "keyboard" at bounding box center [0, 218] width 18 height 18
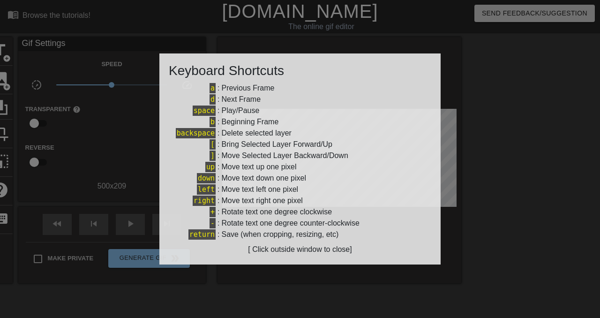
click at [453, 179] on div at bounding box center [300, 159] width 600 height 318
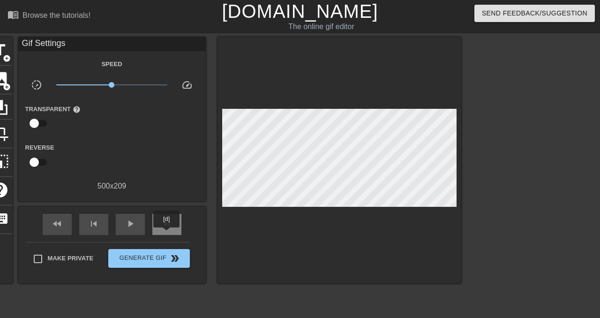
click at [167, 232] on div "skip_next" at bounding box center [166, 224] width 29 height 21
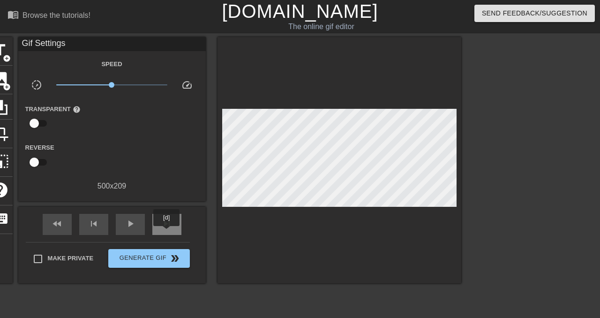
click at [167, 232] on div "skip_next" at bounding box center [166, 224] width 29 height 21
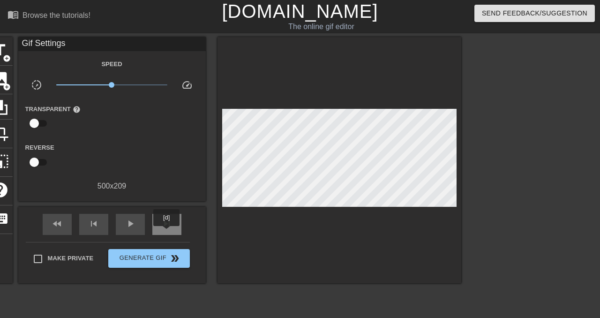
click at [167, 232] on div "skip_next" at bounding box center [166, 224] width 29 height 21
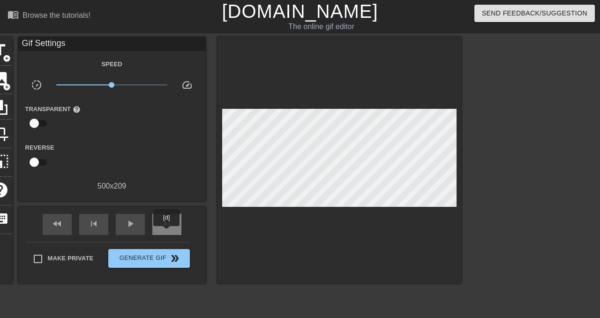
click at [167, 232] on div "skip_next" at bounding box center [166, 224] width 29 height 21
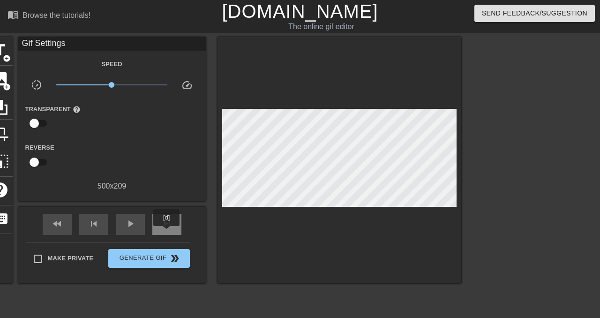
click at [167, 232] on div "skip_next" at bounding box center [166, 224] width 29 height 21
type input "100"
click at [167, 232] on div "skip_next" at bounding box center [166, 224] width 29 height 21
click at [7, 50] on span "title" at bounding box center [0, 50] width 18 height 18
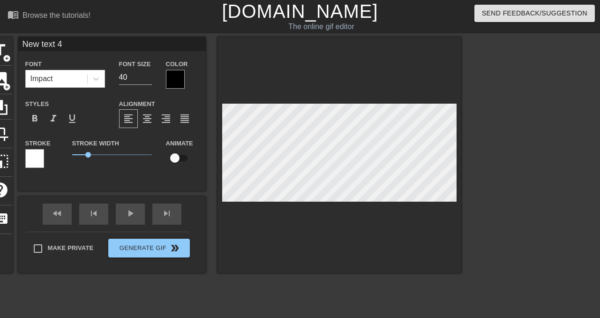
type input "L"
type textarea "L"
type input "Lo"
type textarea "Lo"
type input "Low"
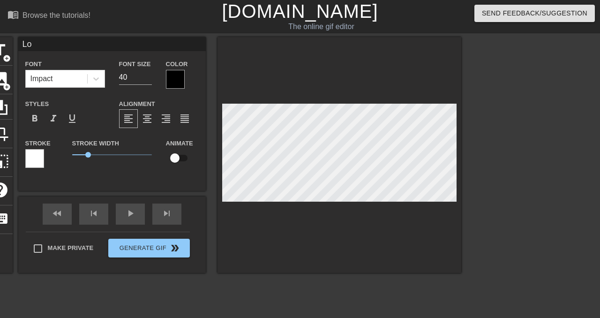
type textarea "Low"
type input "Low"
type textarea "Low"
type input "Low S"
type textarea "Low S"
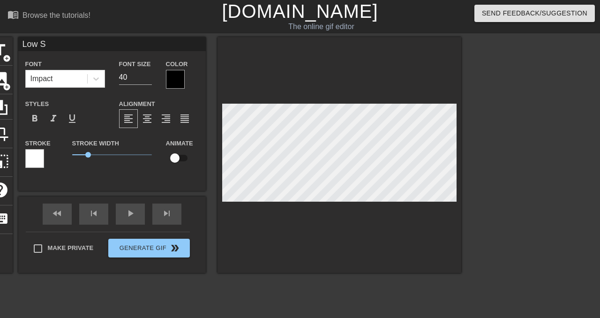
type input "Low Sa"
type textarea "Low Sa"
type input "Low [PERSON_NAME]"
type textarea "Low Sala"
type input "Low Salar"
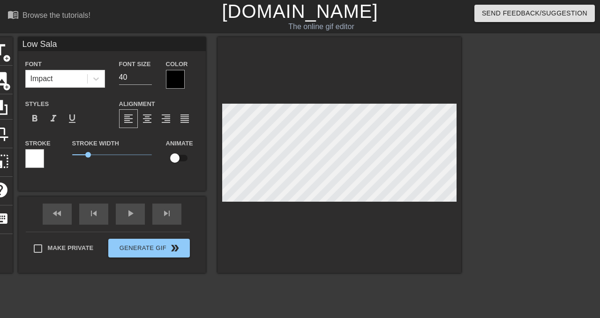
type textarea "Low Salar"
type input "Low Salary"
type textarea "Low Salary"
click at [185, 79] on div "Color" at bounding box center [182, 73] width 33 height 30
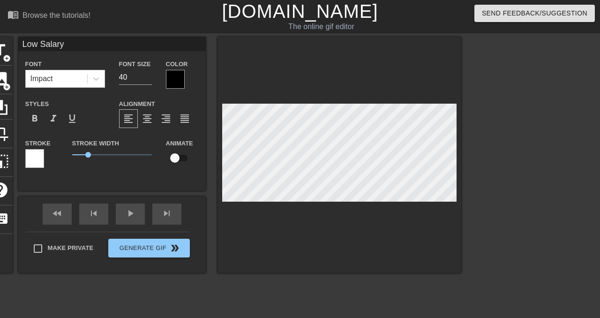
click at [178, 79] on div at bounding box center [175, 79] width 19 height 19
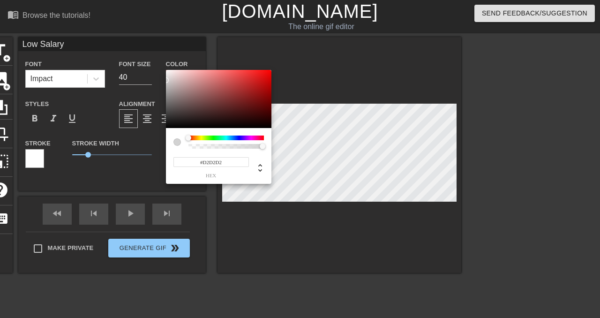
type input "#FFFFFF"
drag, startPoint x: 185, startPoint y: 123, endPoint x: 157, endPoint y: 16, distance: 110.8
click at [157, 16] on div "#FFFFFF hex" at bounding box center [300, 159] width 600 height 318
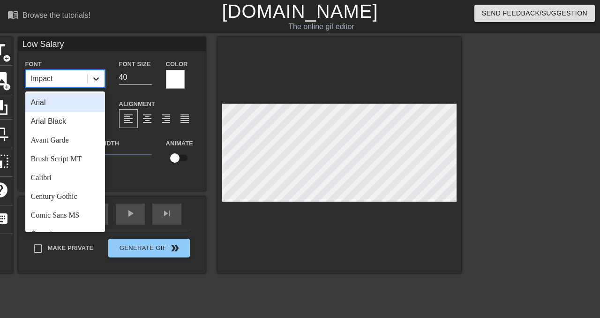
click at [90, 76] on div at bounding box center [96, 78] width 17 height 17
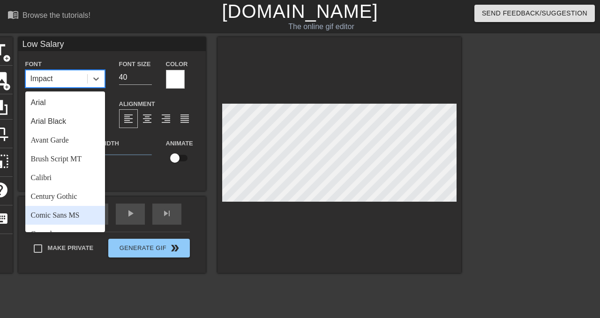
click at [81, 213] on div "Comic Sans MS" at bounding box center [65, 215] width 80 height 19
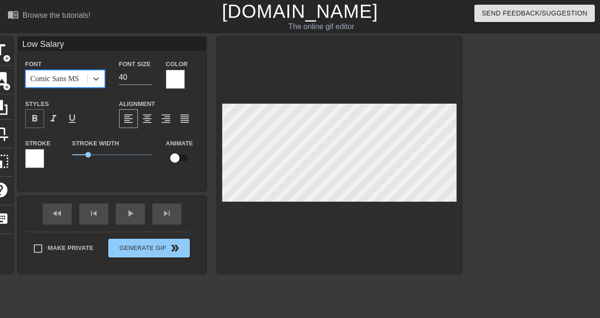
click at [39, 120] on span "format_bold" at bounding box center [34, 118] width 11 height 11
click at [94, 217] on div "skip_previous" at bounding box center [93, 213] width 29 height 21
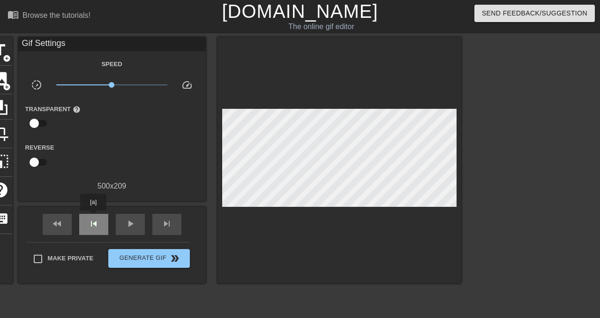
click at [94, 217] on div "skip_previous" at bounding box center [93, 224] width 29 height 21
click at [161, 222] on div "skip_next" at bounding box center [166, 224] width 29 height 21
click at [161, 222] on span "skip_next" at bounding box center [166, 223] width 11 height 11
click at [103, 229] on div "skip_previous" at bounding box center [93, 224] width 29 height 21
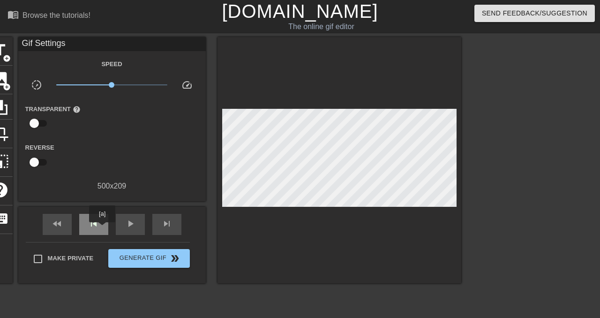
click at [103, 229] on div "skip_previous" at bounding box center [93, 224] width 29 height 21
click at [5, 55] on span "add_circle" at bounding box center [7, 58] width 8 height 8
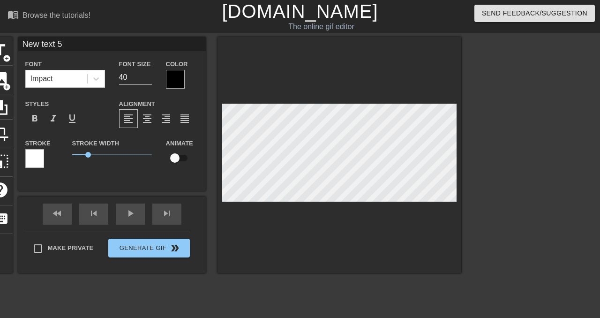
type input "L"
type textarea "L"
type input "Lo"
type textarea "Lo"
type input "Low"
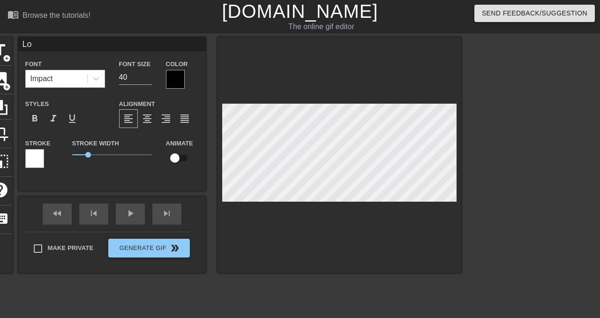
type textarea "Low"
type input "Low"
type textarea "Low"
type input "Low S"
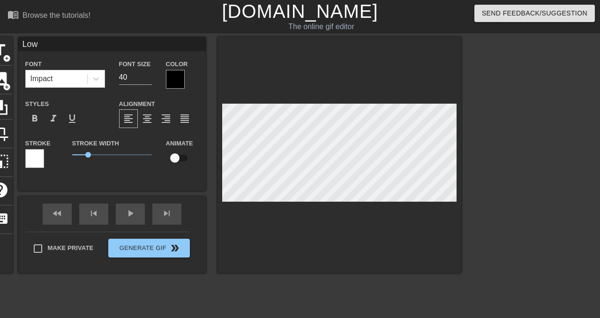
type textarea "Low S"
type input "Low Sa"
type textarea "Low Sa"
type input "Low [PERSON_NAME]"
type textarea "Low [PERSON_NAME]"
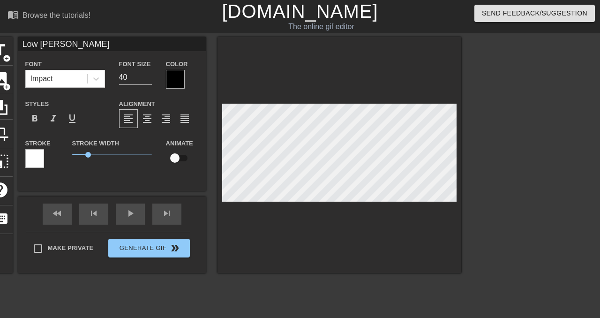
type input "Low Sala"
type textarea "Low Sala"
type input "Low Salar"
type textarea "Low Salary"
type input "Low Salary"
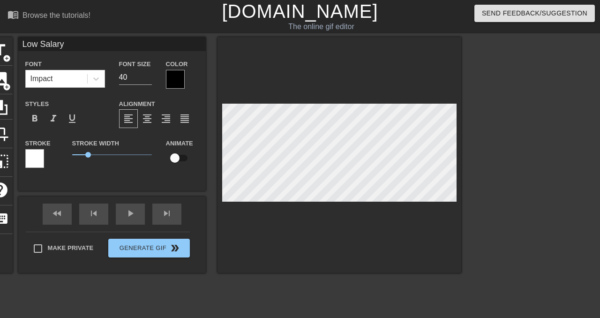
scroll to position [0, 1]
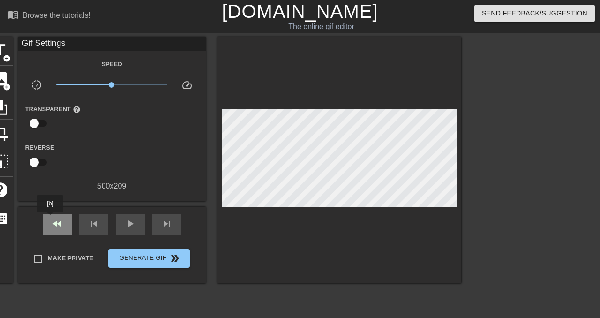
click at [52, 218] on span "fast_rewind" at bounding box center [57, 223] width 11 height 11
click at [55, 235] on div "fast_rewind skip_previous play_arrow skip_next" at bounding box center [112, 224] width 153 height 35
click at [55, 224] on span "fast_rewind" at bounding box center [57, 223] width 11 height 11
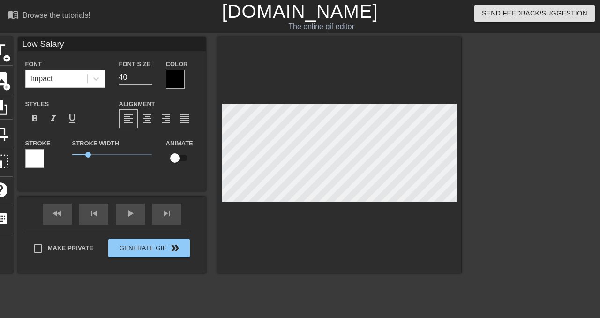
click at [179, 79] on div at bounding box center [175, 79] width 19 height 19
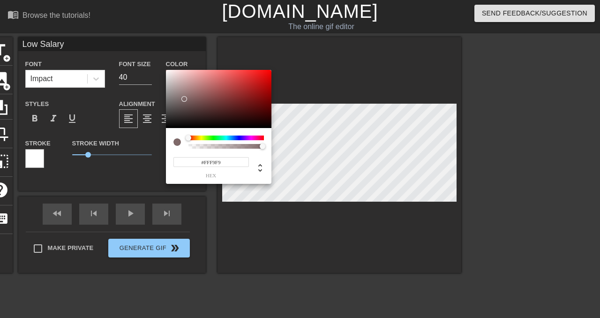
type input "#FFFFFF"
drag, startPoint x: 184, startPoint y: 99, endPoint x: 139, endPoint y: 34, distance: 79.2
click at [140, 35] on div "#FFFFFF hex" at bounding box center [300, 159] width 600 height 318
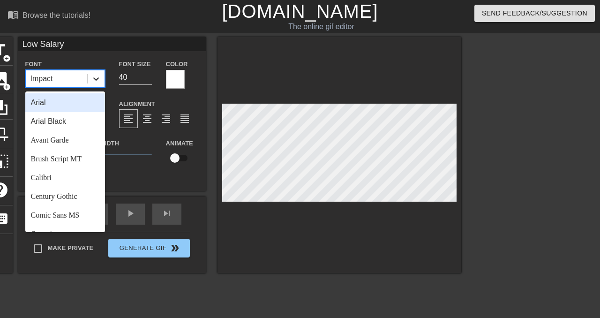
click at [96, 87] on div at bounding box center [96, 78] width 17 height 17
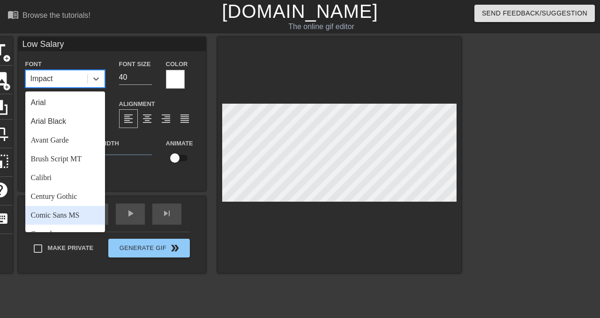
click at [81, 214] on div "Comic Sans MS" at bounding box center [65, 215] width 80 height 19
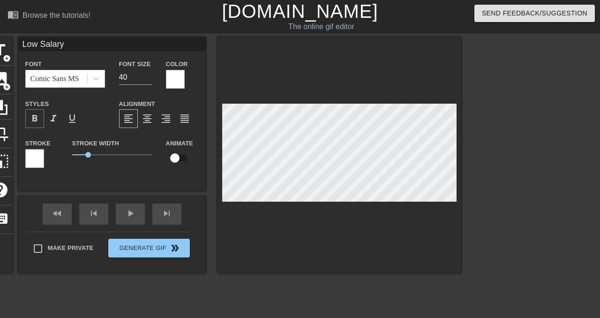
click at [35, 115] on span "format_bold" at bounding box center [34, 118] width 11 height 11
click at [167, 215] on div "skip_next" at bounding box center [166, 213] width 29 height 21
click at [168, 214] on div "skip_next" at bounding box center [166, 213] width 29 height 21
click at [168, 215] on div "skip_next" at bounding box center [166, 213] width 29 height 21
click at [162, 221] on div "skip_next" at bounding box center [166, 213] width 29 height 21
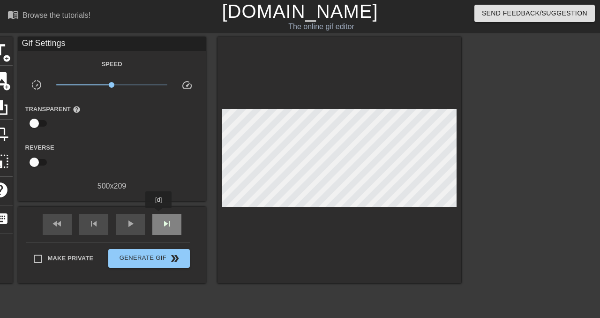
click at [159, 215] on div "skip_next" at bounding box center [166, 224] width 29 height 21
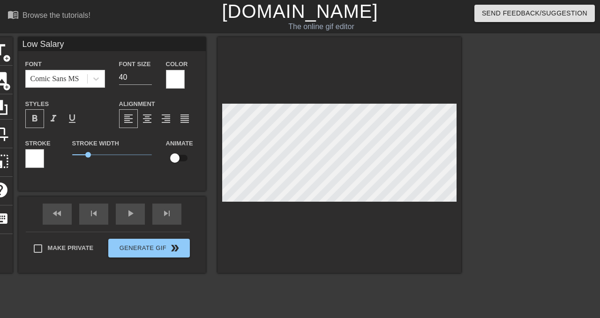
click at [177, 212] on div "fast_rewind skip_previous play_arrow skip_next" at bounding box center [112, 213] width 153 height 35
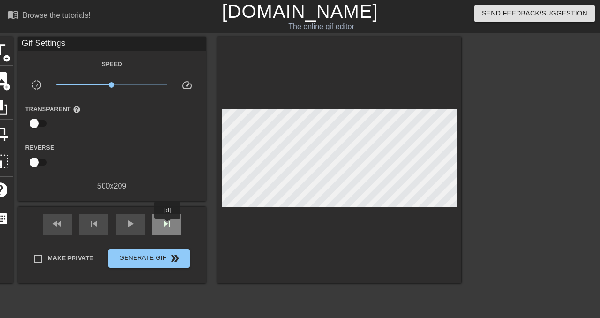
click at [168, 225] on span "skip_next" at bounding box center [166, 223] width 11 height 11
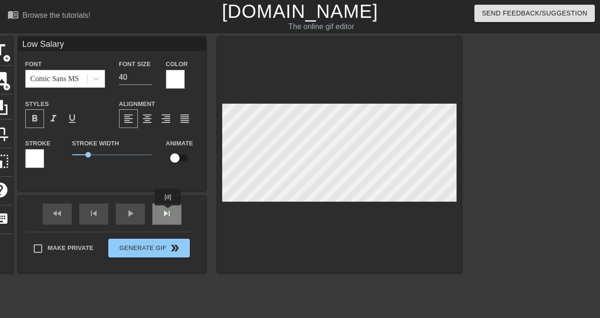
click at [169, 212] on div "fast_rewind skip_previous play_arrow skip_next" at bounding box center [112, 213] width 153 height 35
click at [168, 214] on div "skip_next" at bounding box center [166, 213] width 29 height 21
click at [164, 212] on div "fast_rewind skip_previous play_arrow skip_next" at bounding box center [112, 213] width 153 height 35
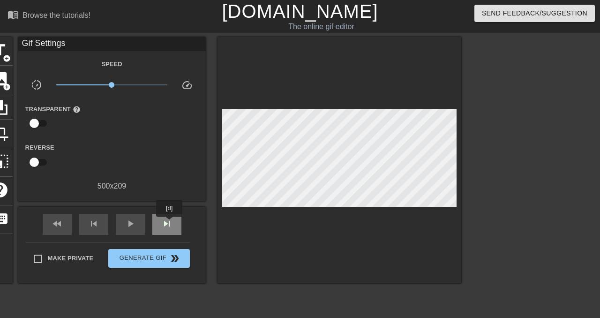
click at [165, 224] on span "skip_next" at bounding box center [166, 223] width 11 height 11
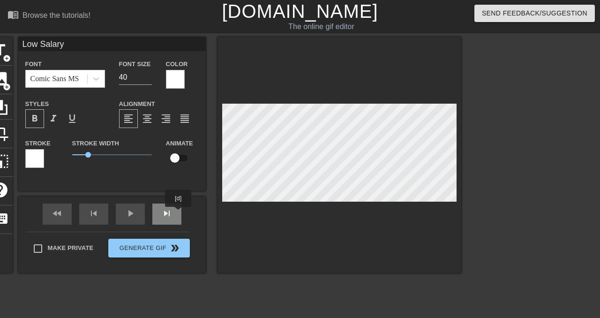
click at [179, 213] on div "fast_rewind skip_previous play_arrow skip_next" at bounding box center [112, 213] width 153 height 35
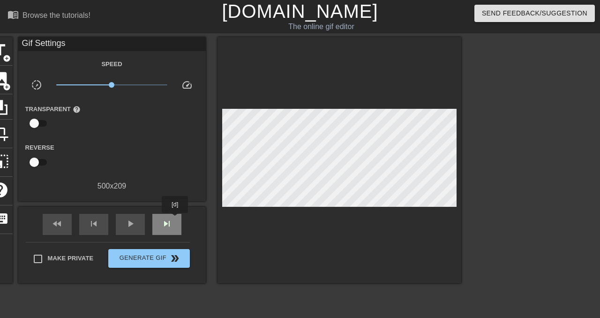
click at [176, 219] on div "skip_next" at bounding box center [166, 224] width 29 height 21
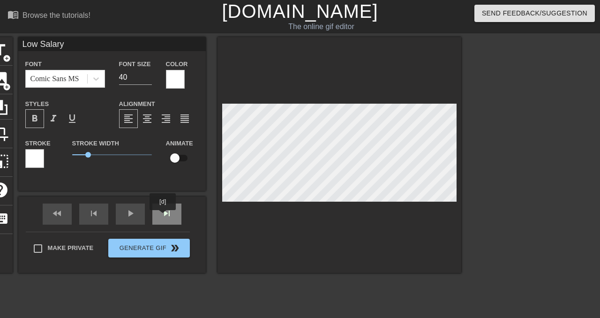
click at [164, 216] on div "skip_next" at bounding box center [166, 213] width 29 height 21
click at [168, 219] on div "skip_next" at bounding box center [166, 213] width 29 height 21
click at [176, 216] on div "skip_next" at bounding box center [166, 213] width 29 height 21
click at [169, 212] on div "fast_rewind skip_previous play_arrow skip_next" at bounding box center [112, 213] width 153 height 35
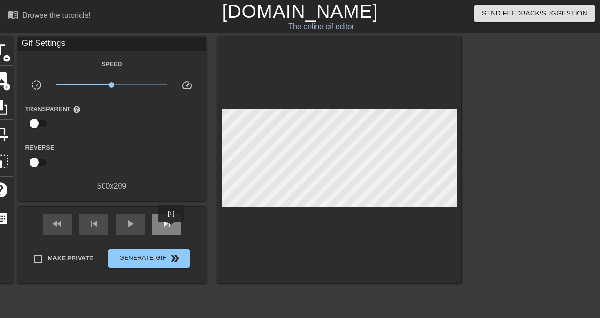
click at [172, 228] on span "skip_next" at bounding box center [166, 223] width 11 height 11
click at [168, 216] on div "skip_next" at bounding box center [166, 224] width 29 height 21
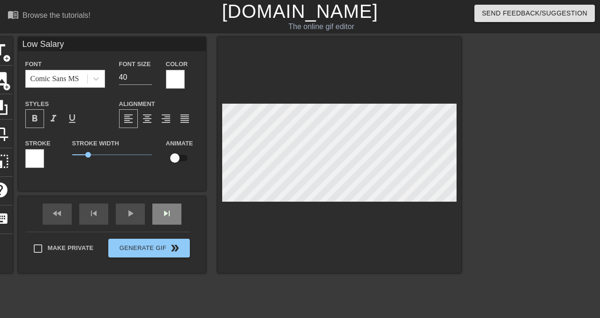
click at [164, 222] on div "skip_next" at bounding box center [166, 213] width 29 height 21
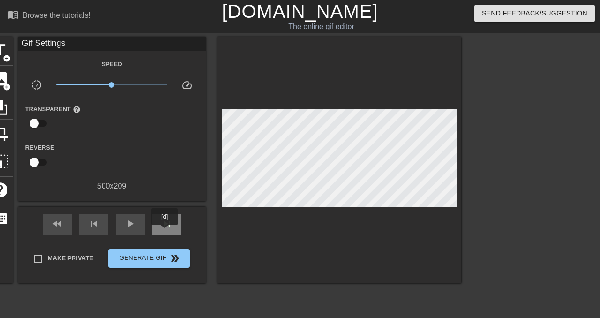
click at [164, 231] on div "skip_next" at bounding box center [166, 224] width 29 height 21
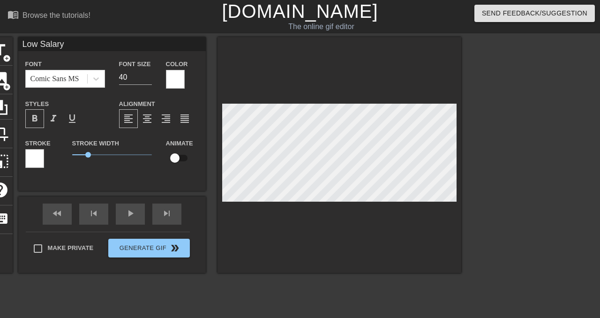
click at [395, 219] on div at bounding box center [339, 155] width 244 height 236
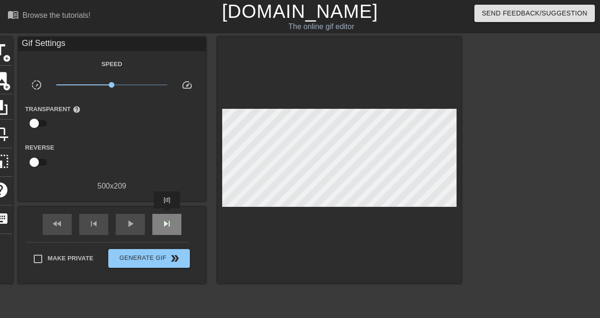
click at [168, 215] on div "skip_next" at bounding box center [166, 224] width 29 height 21
click at [170, 223] on span "skip_next" at bounding box center [166, 223] width 11 height 11
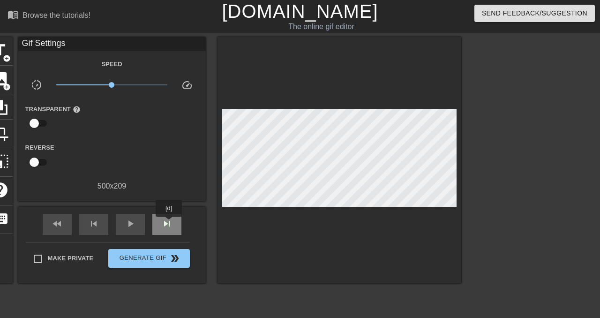
click at [170, 223] on span "skip_next" at bounding box center [166, 223] width 11 height 11
click at [89, 222] on span "skip_previous" at bounding box center [93, 223] width 11 height 11
click at [170, 221] on span "skip_next" at bounding box center [166, 223] width 11 height 11
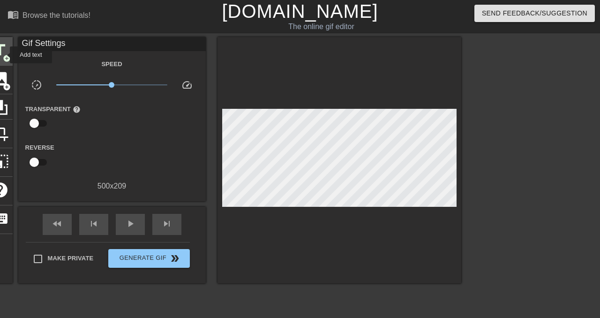
click at [1, 53] on span "title" at bounding box center [0, 50] width 18 height 18
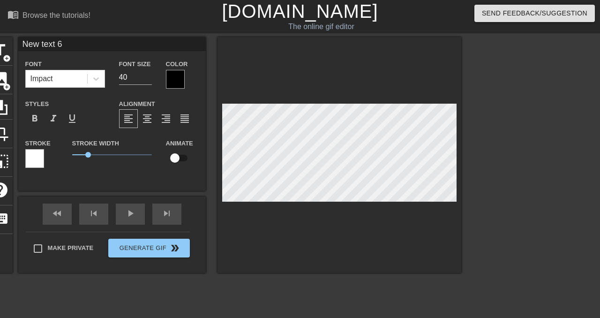
type input "L"
type textarea "L"
type input "Lo"
type textarea "Lo"
type input "Low"
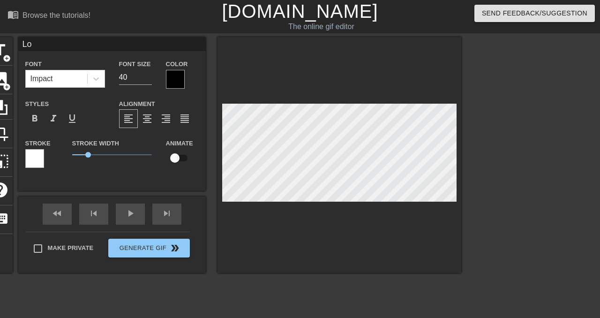
type textarea "Low"
type input "Low"
type textarea "Low"
type input "Low S"
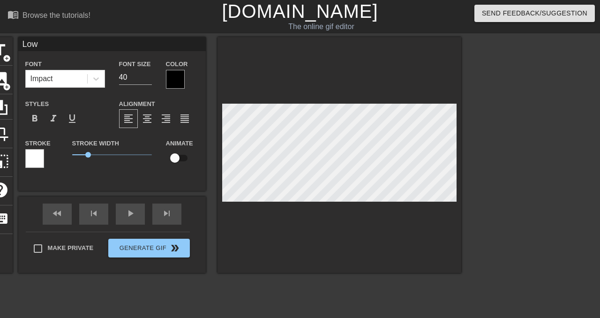
type textarea "Low S"
type input "Low Sa"
type textarea "Low Sa"
type input "Low [PERSON_NAME]"
type textarea "Low [PERSON_NAME]"
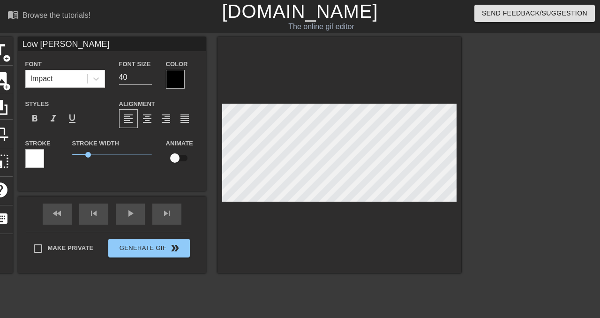
type input "Low Sala"
type textarea "Low Sala"
type input "Low Salar"
type textarea "Low Salar"
type input "Low Salary"
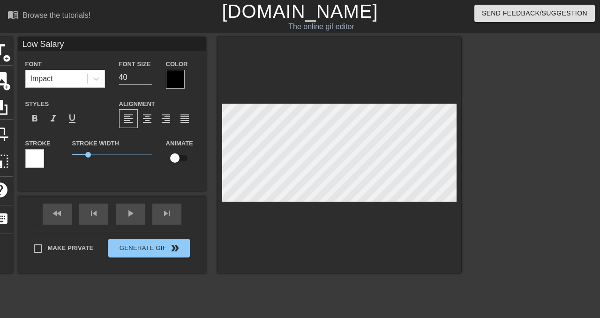
scroll to position [0, 1]
type textarea "Low Salary"
click at [173, 85] on div at bounding box center [175, 79] width 19 height 19
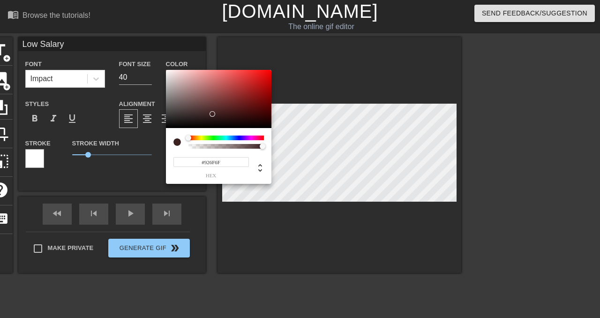
type input "#FFFFFF"
drag, startPoint x: 213, startPoint y: 114, endPoint x: 134, endPoint y: 12, distance: 129.0
click at [134, 13] on div "#FFFFFF hex" at bounding box center [300, 159] width 600 height 318
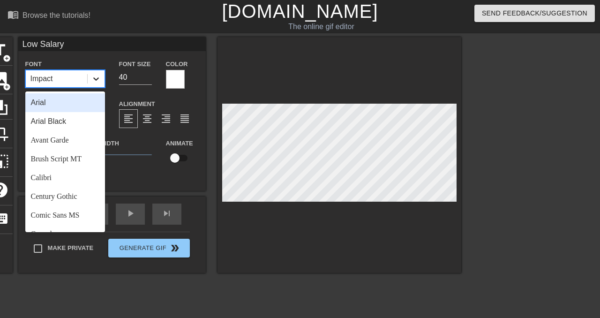
click at [103, 78] on div at bounding box center [96, 78] width 17 height 17
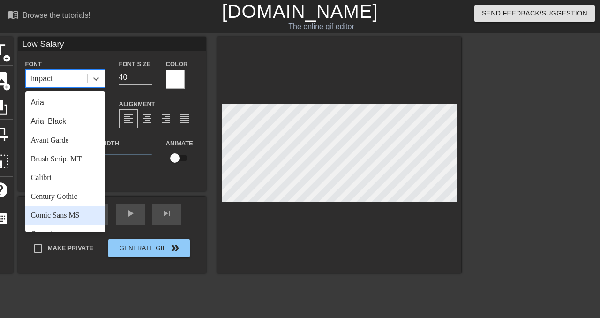
click at [86, 211] on div "Comic Sans MS" at bounding box center [65, 215] width 80 height 19
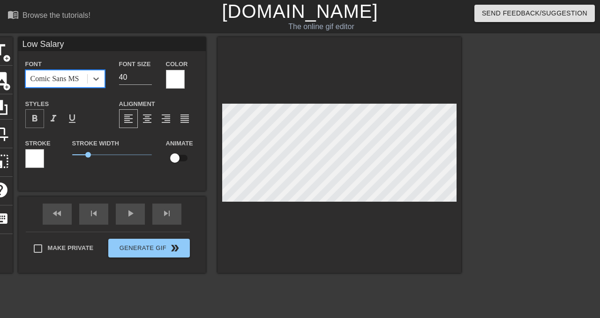
click at [37, 123] on span "format_bold" at bounding box center [34, 118] width 11 height 11
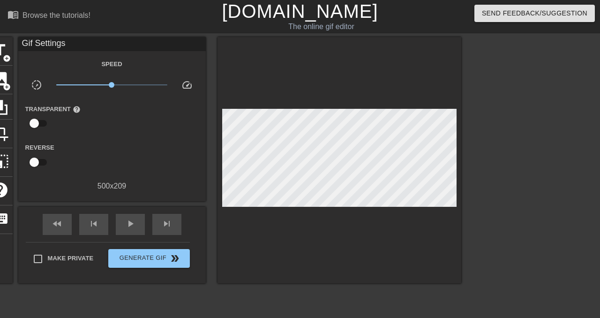
click at [173, 212] on div "fast_rewind skip_previous play_arrow skip_next" at bounding box center [112, 224] width 153 height 35
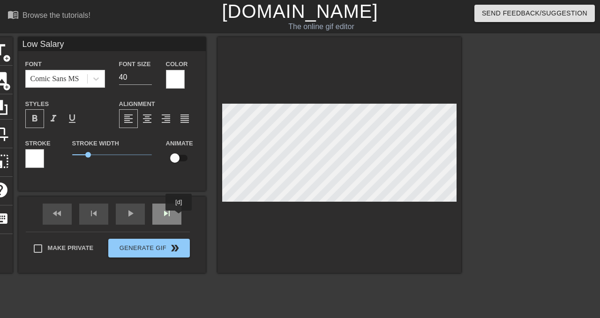
click at [175, 216] on div "skip_next" at bounding box center [166, 213] width 29 height 21
click at [175, 209] on div "fast_rewind skip_previous play_arrow skip_next" at bounding box center [112, 213] width 153 height 35
click at [166, 207] on div "fast_rewind skip_previous play_arrow skip_next" at bounding box center [112, 213] width 153 height 35
click at [174, 207] on div "fast_rewind skip_previous play_arrow skip_next" at bounding box center [112, 213] width 153 height 35
click at [175, 214] on div "skip_next" at bounding box center [166, 213] width 29 height 21
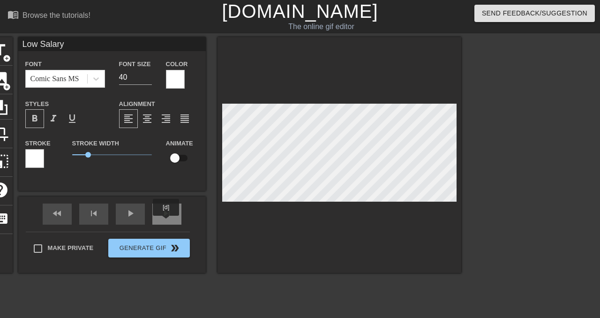
click at [167, 220] on div "skip_next" at bounding box center [166, 213] width 29 height 21
click at [162, 213] on div "skip_next" at bounding box center [166, 213] width 29 height 21
click at [176, 212] on div "fast_rewind skip_previous play_arrow skip_next" at bounding box center [112, 213] width 153 height 35
click at [162, 209] on div "fast_rewind skip_previous play_arrow skip_next" at bounding box center [112, 213] width 153 height 35
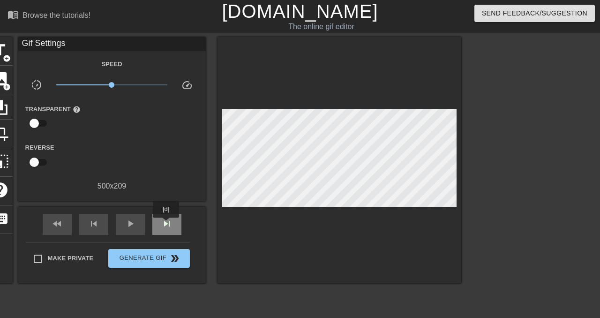
click at [166, 223] on span "skip_next" at bounding box center [166, 223] width 11 height 11
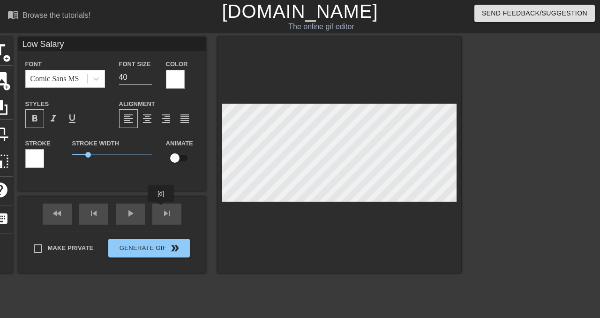
click at [165, 213] on div "fast_rewind skip_previous play_arrow skip_next" at bounding box center [112, 213] width 153 height 35
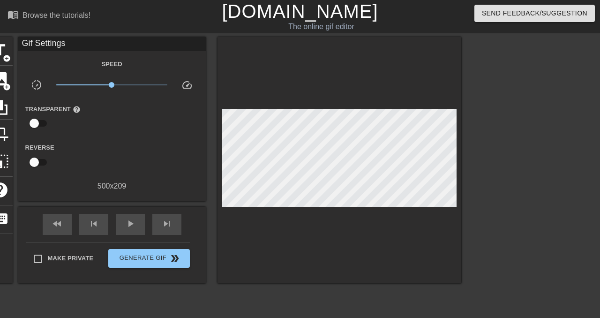
click at [165, 213] on div "fast_rewind skip_previous play_arrow skip_next" at bounding box center [112, 224] width 153 height 35
click at [160, 222] on div "skip_next" at bounding box center [166, 224] width 29 height 21
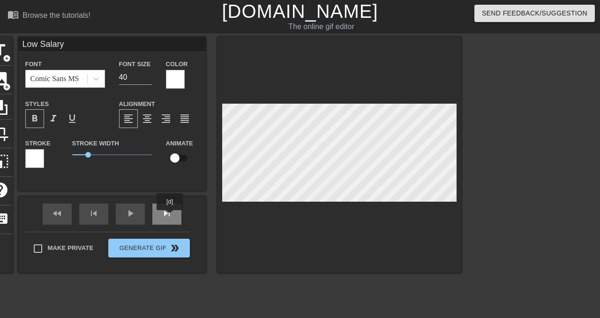
click at [169, 216] on div "skip_next" at bounding box center [166, 213] width 29 height 21
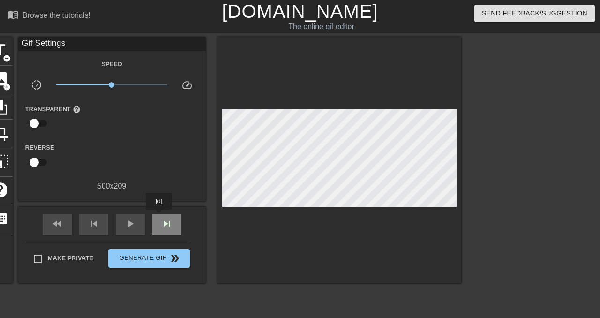
click at [160, 216] on div "skip_next" at bounding box center [166, 224] width 29 height 21
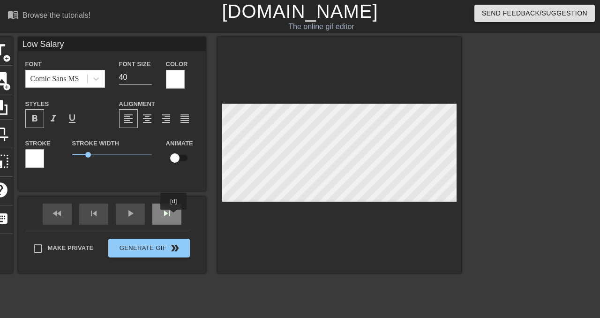
click at [172, 215] on div "skip_next" at bounding box center [166, 213] width 29 height 21
click at [170, 220] on div "skip_next" at bounding box center [166, 213] width 29 height 21
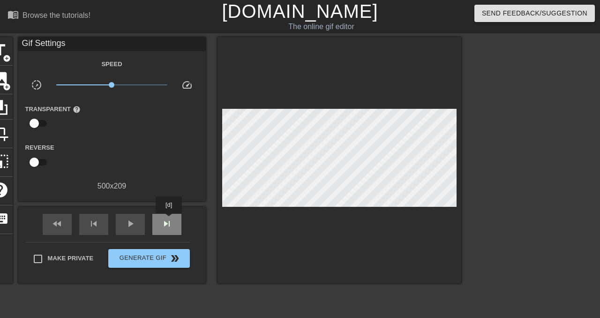
click at [170, 220] on span "skip_next" at bounding box center [166, 223] width 11 height 11
type input "100"
click at [44, 228] on div "fast_rewind" at bounding box center [57, 224] width 29 height 21
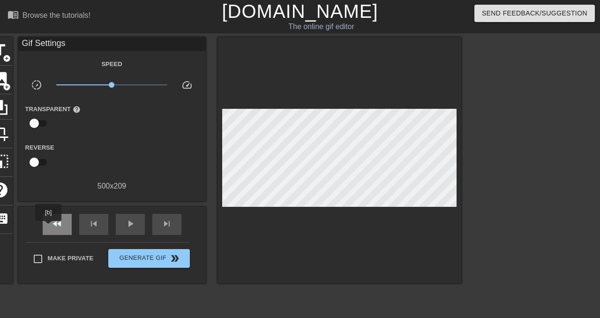
click at [50, 227] on div "fast_rewind" at bounding box center [57, 224] width 29 height 21
click at [165, 224] on span "skip_next" at bounding box center [166, 223] width 11 height 11
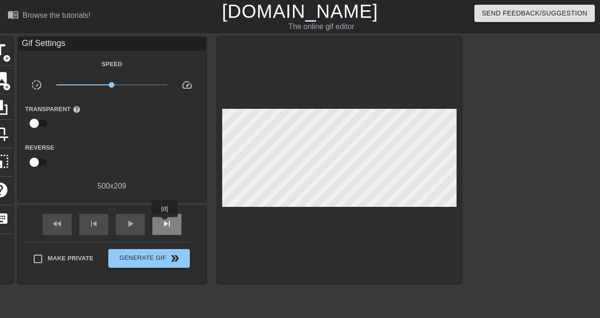
click at [165, 224] on span "skip_next" at bounding box center [166, 223] width 11 height 11
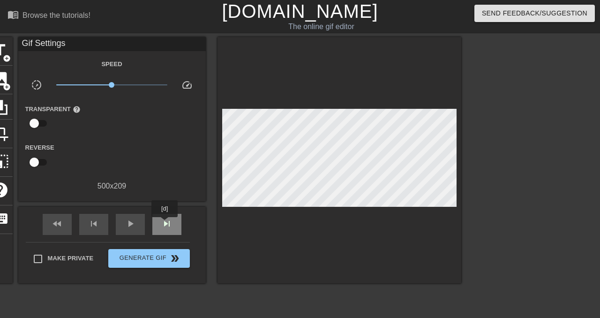
click at [165, 224] on span "skip_next" at bounding box center [166, 223] width 11 height 11
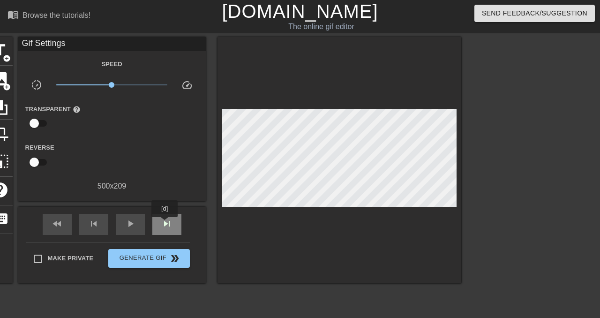
click at [165, 224] on span "skip_next" at bounding box center [166, 223] width 11 height 11
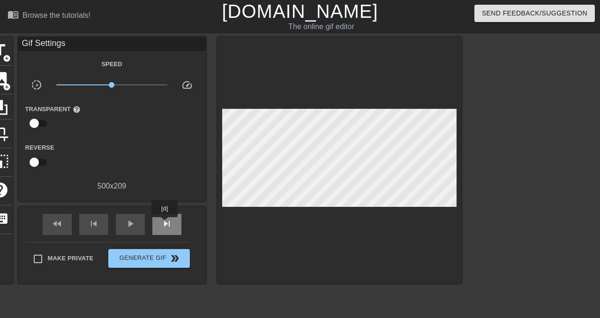
click at [165, 224] on span "skip_next" at bounding box center [166, 223] width 11 height 11
click at [64, 225] on div "fast_rewind" at bounding box center [57, 224] width 29 height 21
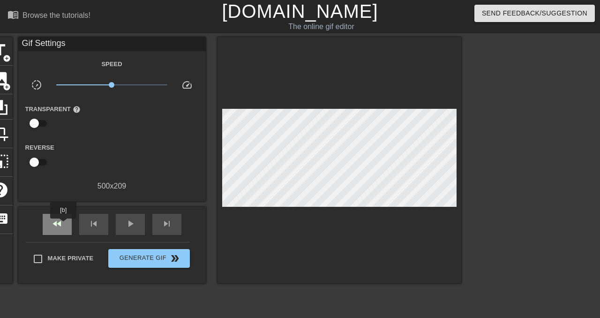
click at [64, 225] on div "fast_rewind" at bounding box center [57, 224] width 29 height 21
click at [4, 49] on span "title" at bounding box center [0, 50] width 18 height 18
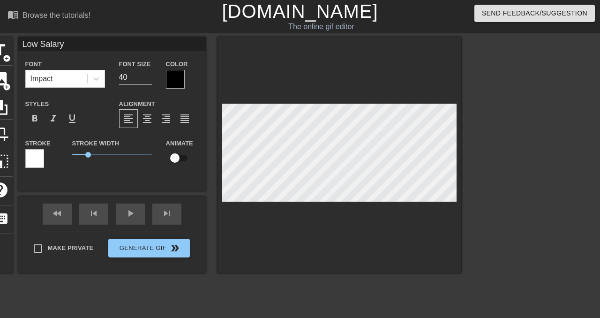
click at [174, 77] on div at bounding box center [175, 79] width 19 height 19
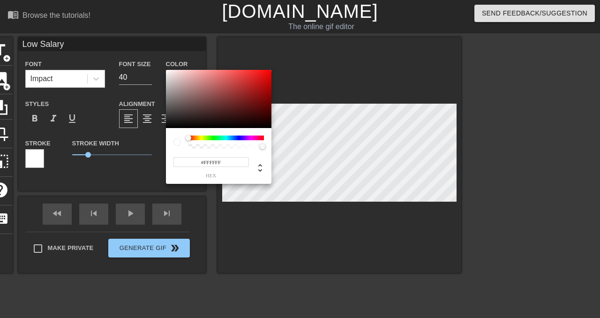
drag, startPoint x: 184, startPoint y: 116, endPoint x: 150, endPoint y: 54, distance: 70.0
click at [150, 54] on div "#FFFFFF hex" at bounding box center [300, 159] width 600 height 318
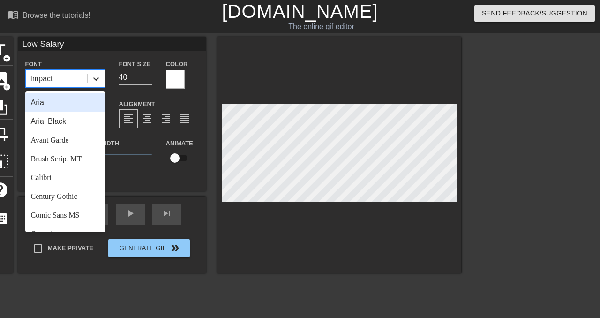
click at [92, 80] on icon at bounding box center [95, 78] width 9 height 9
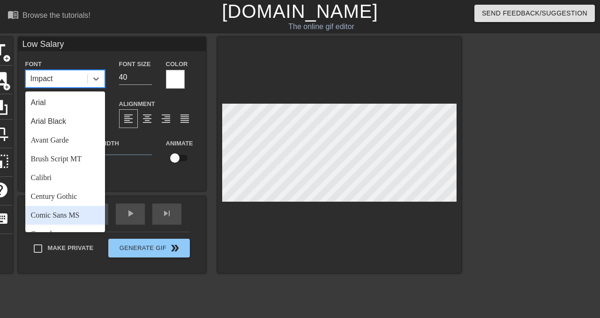
click at [80, 218] on div "Comic Sans MS" at bounding box center [65, 215] width 80 height 19
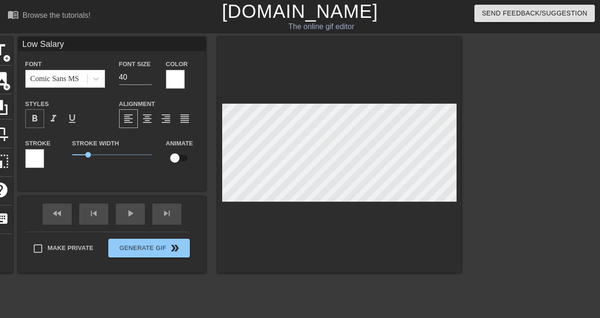
click at [37, 115] on span "format_bold" at bounding box center [34, 118] width 11 height 11
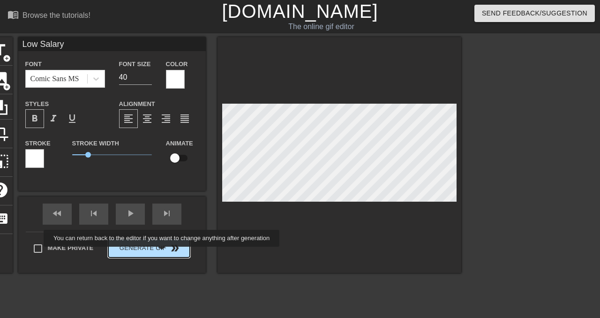
click at [168, 254] on button "Generate Gif double_arrow" at bounding box center [148, 248] width 81 height 19
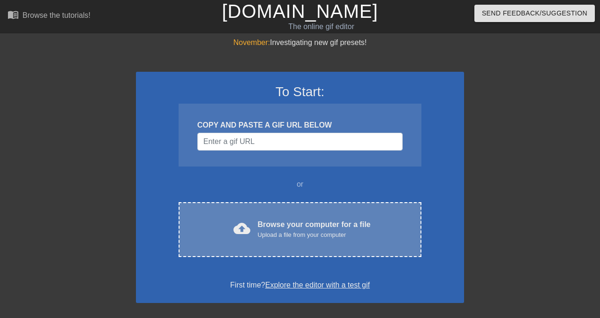
click at [323, 216] on div "cloud_upload Browse your computer for a file Upload a file from your computer C…" at bounding box center [300, 229] width 243 height 55
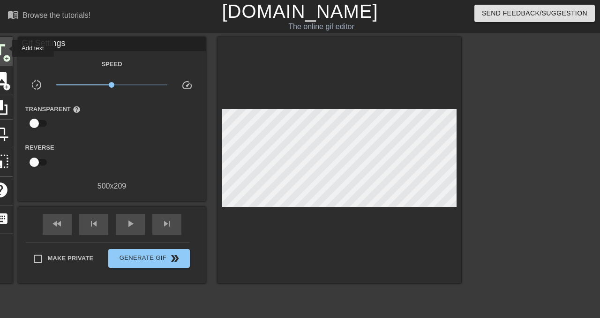
click at [6, 48] on span "title" at bounding box center [0, 50] width 18 height 18
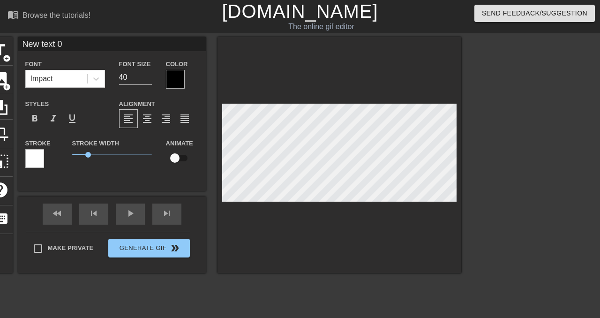
scroll to position [0, 1]
type input "L"
type textarea "L"
type input "Lo"
type textarea "Lo"
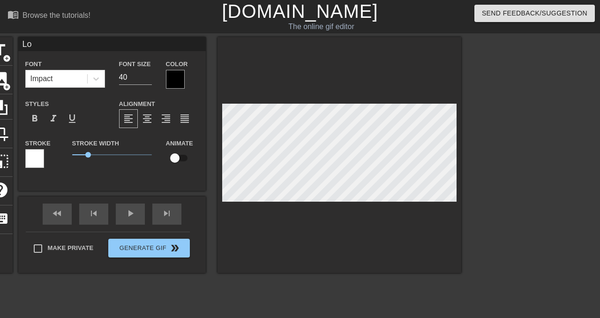
type input "Low"
type textarea "Low"
type input "Low"
type textarea "Low"
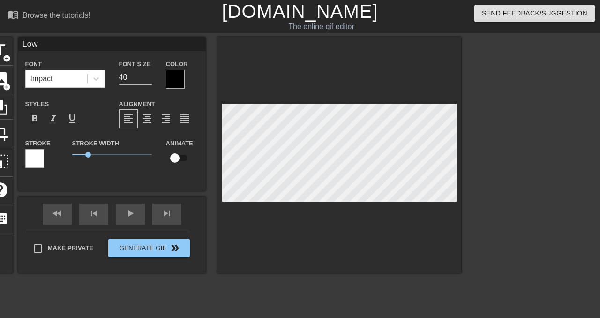
type input "Low S"
type textarea "Low S"
type input "Low Sa"
type textarea "Low Sa"
type input "Low [PERSON_NAME]"
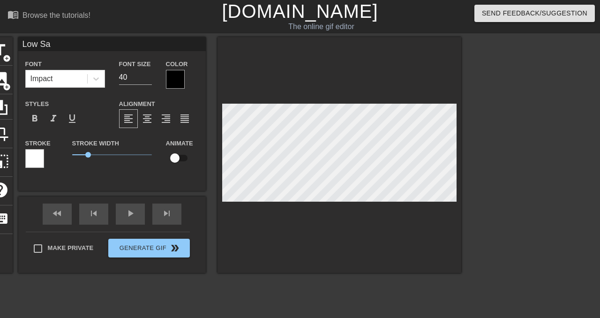
type textarea "Low [PERSON_NAME]"
type input "Low Sala"
type textarea "Low Sala"
type input "Low Salar"
type textarea "Low Salar"
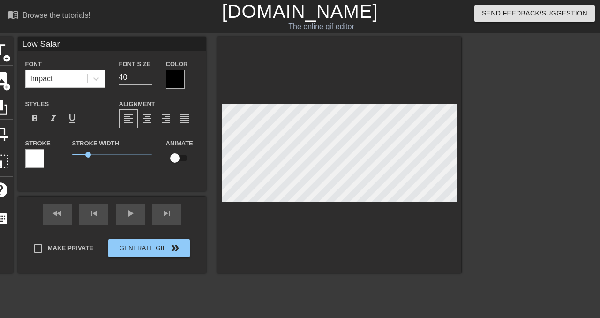
type input "Low Salary"
type textarea "Low Salary"
click at [171, 84] on div at bounding box center [175, 79] width 19 height 19
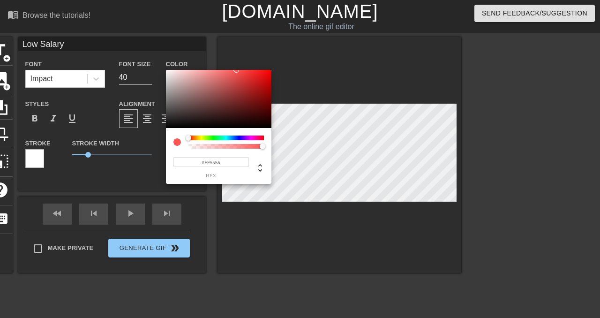
type input "#FFFFFF"
drag, startPoint x: 185, startPoint y: 107, endPoint x: 156, endPoint y: 50, distance: 64.8
click at [156, 50] on div "#FFFFFF hex" at bounding box center [300, 159] width 600 height 318
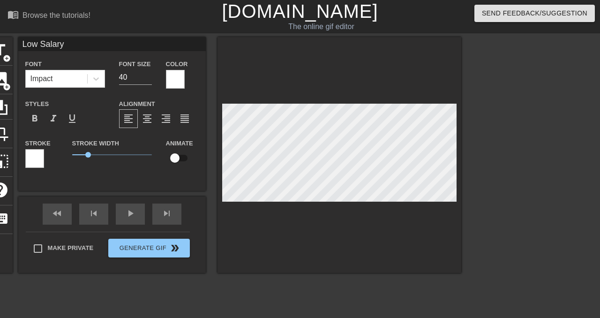
click at [24, 161] on div "Stroke" at bounding box center [41, 156] width 47 height 39
click at [39, 157] on div at bounding box center [34, 158] width 19 height 19
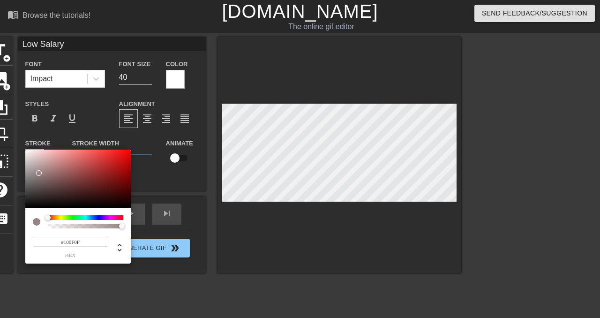
type input "#000000"
drag, startPoint x: 39, startPoint y: 173, endPoint x: 0, endPoint y: 229, distance: 68.0
click at [0, 229] on div "#000000 hex" at bounding box center [300, 159] width 600 height 318
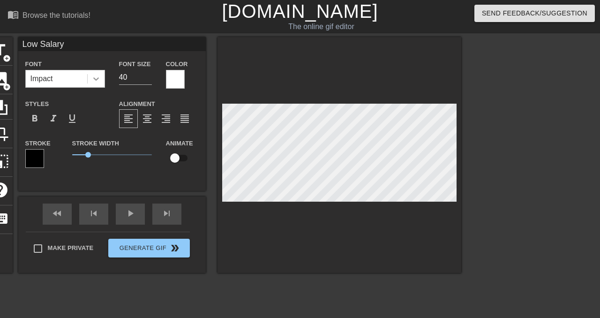
click at [94, 73] on div at bounding box center [96, 78] width 17 height 17
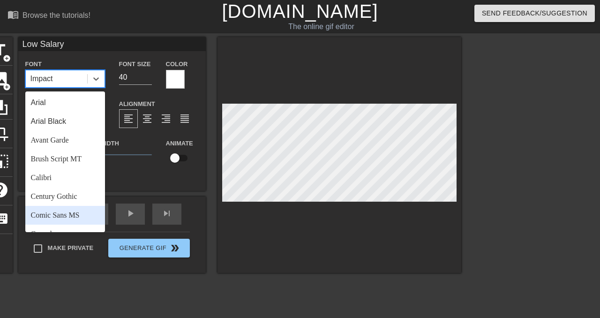
click at [78, 215] on div "Comic Sans MS" at bounding box center [65, 215] width 80 height 19
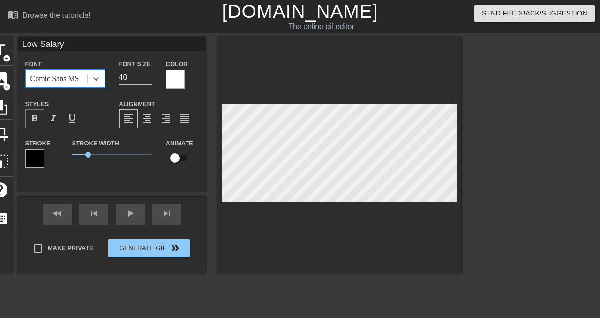
click at [40, 116] on div "format_bold" at bounding box center [34, 118] width 19 height 19
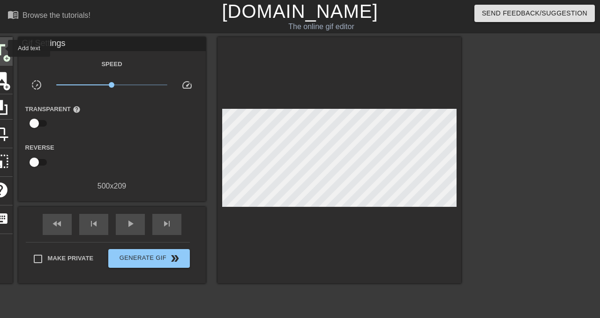
click at [2, 48] on span "title" at bounding box center [0, 50] width 18 height 18
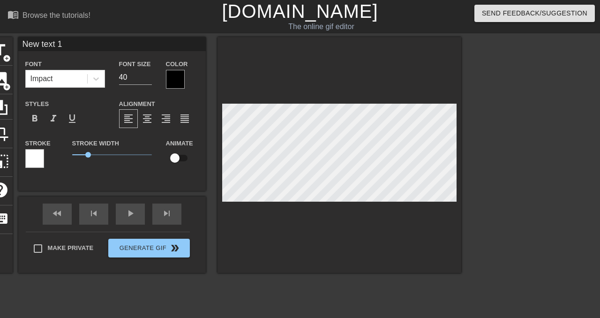
scroll to position [0, 0]
type input "T"
type textarea "T"
type input "Ta"
type textarea "Ta"
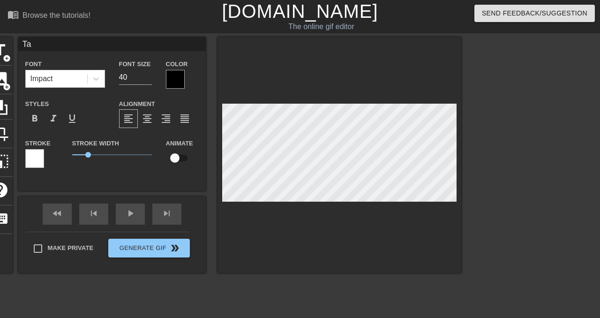
type input "Tax"
type textarea "Tax"
type input "Taxe"
type textarea "Taxe"
type input "Taxes"
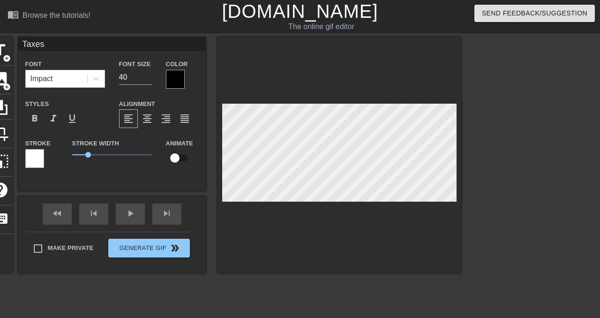
scroll to position [0, 0]
type textarea "Taxes"
click at [177, 79] on div at bounding box center [175, 79] width 19 height 19
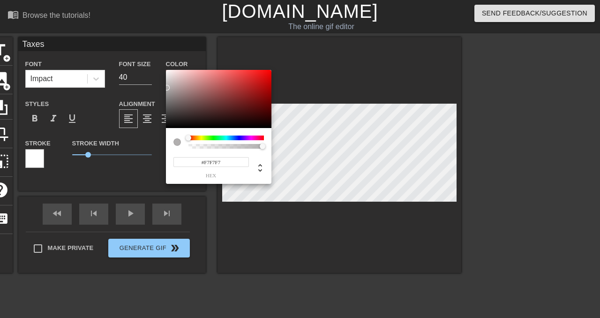
type input "#FFFFFF"
drag, startPoint x: 192, startPoint y: 118, endPoint x: 154, endPoint y: 23, distance: 102.0
click at [155, 23] on div "#FFFFFF hex" at bounding box center [300, 159] width 600 height 318
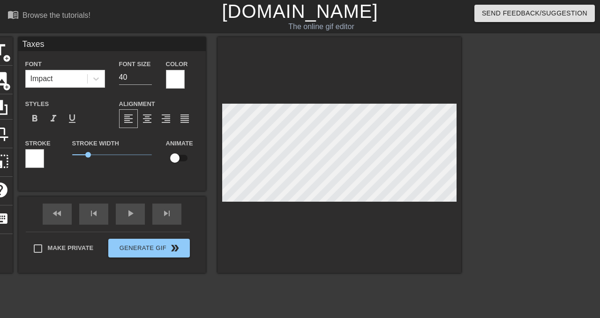
click at [23, 150] on div "Stroke" at bounding box center [41, 156] width 47 height 39
click at [32, 155] on div at bounding box center [34, 158] width 19 height 19
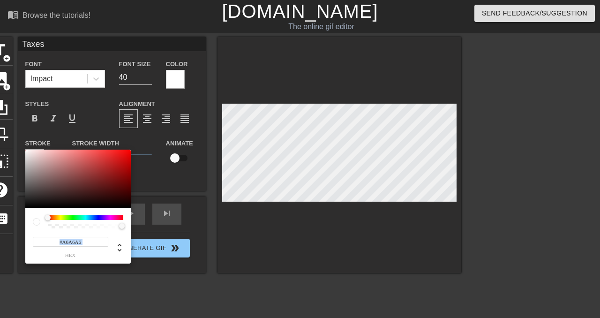
type input "#000000"
drag, startPoint x: 68, startPoint y: 192, endPoint x: 31, endPoint y: 315, distance: 128.5
click at [32, 315] on div "#000000 hex" at bounding box center [300, 159] width 600 height 318
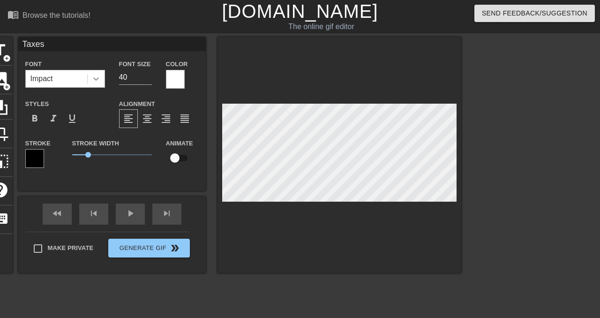
click at [97, 77] on icon at bounding box center [95, 78] width 9 height 9
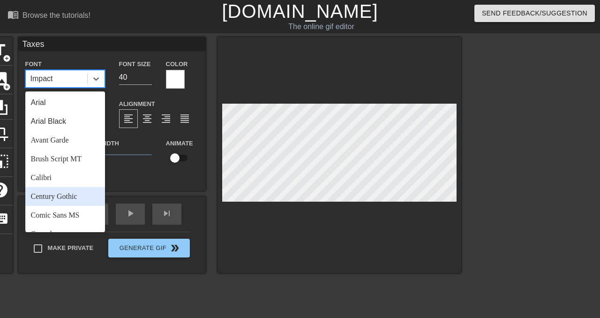
click at [85, 213] on div "Comic Sans MS" at bounding box center [65, 215] width 80 height 19
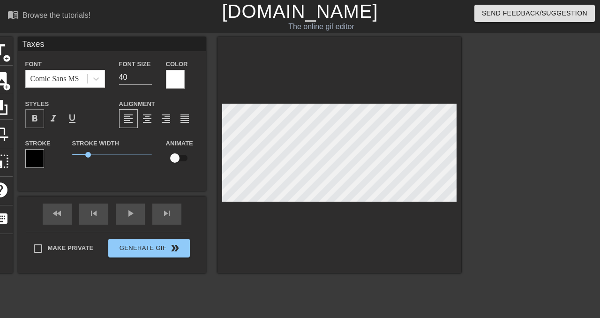
click at [37, 114] on span "format_bold" at bounding box center [34, 118] width 11 height 11
click at [169, 211] on div "fast_rewind skip_previous play_arrow skip_next" at bounding box center [112, 213] width 153 height 35
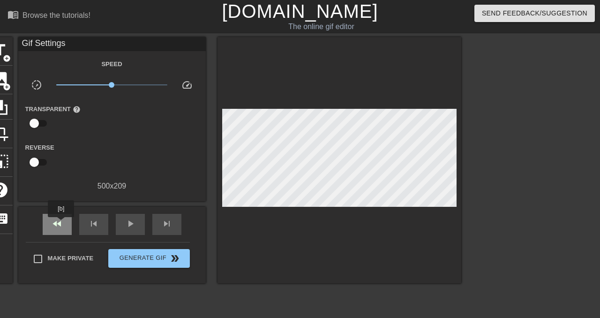
click at [62, 224] on span "fast_rewind" at bounding box center [57, 223] width 11 height 11
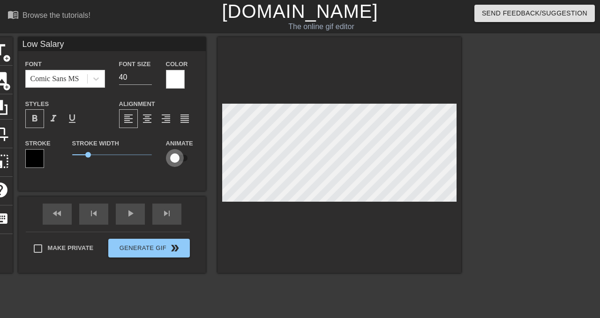
click at [181, 158] on input "checkbox" at bounding box center [174, 158] width 53 height 18
checkbox input "true"
type input "Taxes"
click at [186, 157] on input "checkbox" at bounding box center [174, 158] width 53 height 18
checkbox input "true"
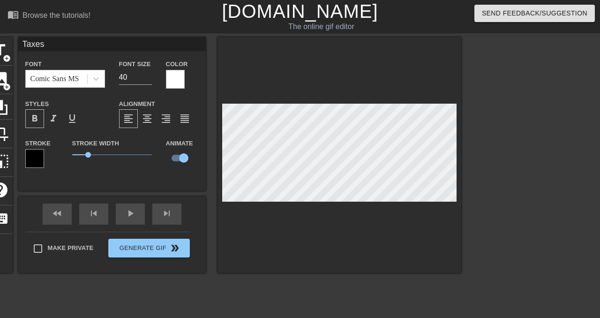
click at [150, 190] on div "Taxes Font Comic Sans MS Font Size 40 Color Styles format_bold format_italic fo…" at bounding box center [111, 114] width 187 height 154
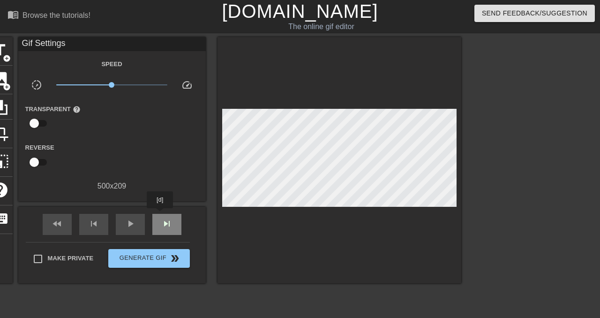
click at [161, 215] on div "skip_next" at bounding box center [166, 224] width 29 height 21
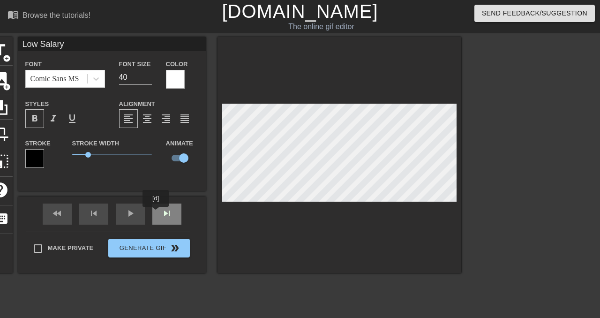
click at [164, 215] on div "skip_next" at bounding box center [166, 213] width 29 height 21
type input "Taxes"
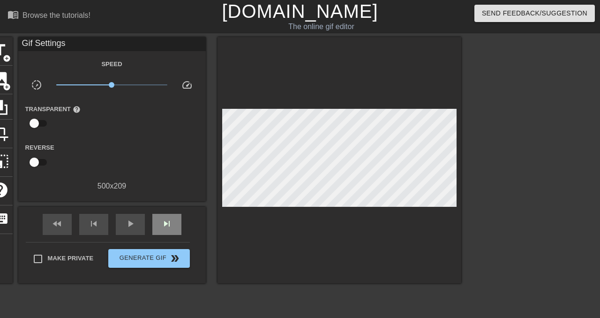
click at [167, 212] on div "fast_rewind skip_previous play_arrow skip_next" at bounding box center [112, 224] width 153 height 35
click at [165, 216] on div "skip_next" at bounding box center [166, 224] width 29 height 21
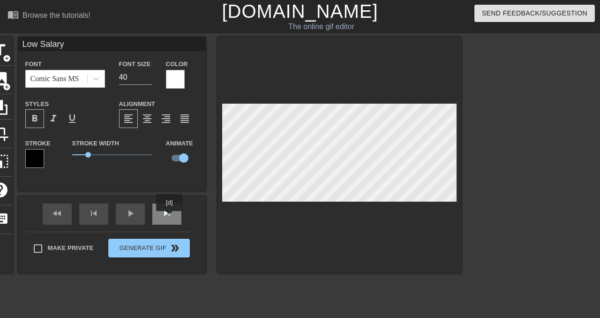
click at [170, 217] on div "skip_next" at bounding box center [166, 213] width 29 height 21
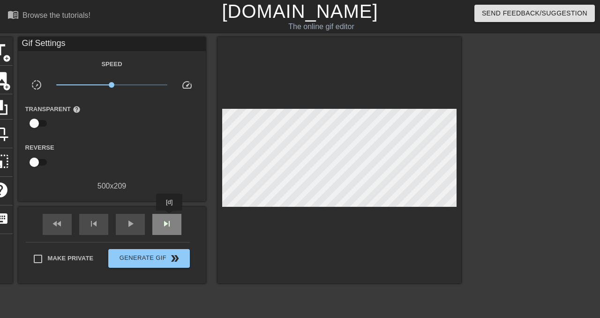
click at [170, 217] on div "skip_next" at bounding box center [166, 224] width 29 height 21
click at [96, 228] on span "skip_previous" at bounding box center [93, 223] width 11 height 11
click at [92, 228] on span "skip_previous" at bounding box center [93, 223] width 11 height 11
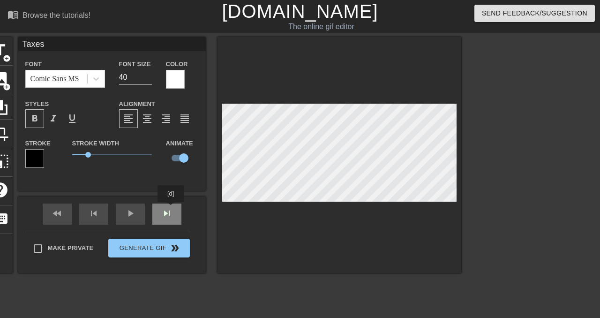
click at [171, 209] on div "fast_rewind skip_previous play_arrow skip_next" at bounding box center [112, 213] width 153 height 35
click at [159, 215] on div "skip_next" at bounding box center [166, 213] width 29 height 21
click at [173, 213] on div "fast_rewind skip_previous play_arrow skip_next" at bounding box center [112, 213] width 153 height 35
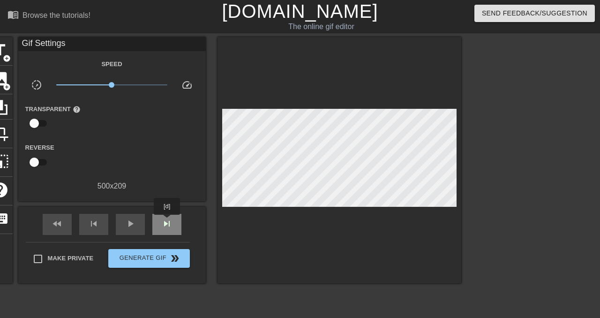
click at [168, 221] on span "skip_next" at bounding box center [166, 223] width 11 height 11
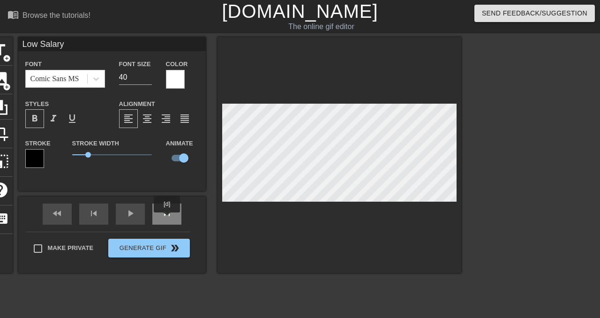
click at [168, 219] on div "skip_next" at bounding box center [166, 213] width 29 height 21
type input "Taxes"
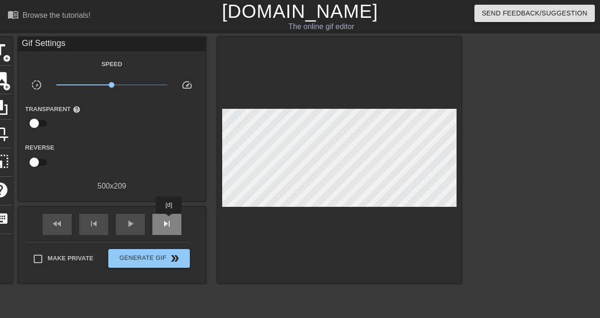
click at [170, 220] on div "skip_next" at bounding box center [166, 224] width 29 height 21
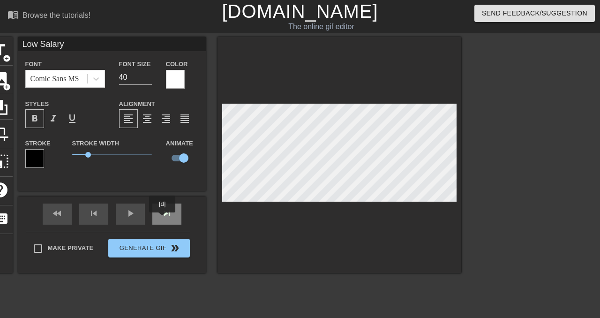
click at [163, 219] on div "skip_next" at bounding box center [166, 213] width 29 height 21
type input "Taxes"
click at [173, 216] on div "skip_next" at bounding box center [166, 213] width 29 height 21
type input "Taxes"
click at [173, 221] on div "skip_next" at bounding box center [166, 213] width 29 height 21
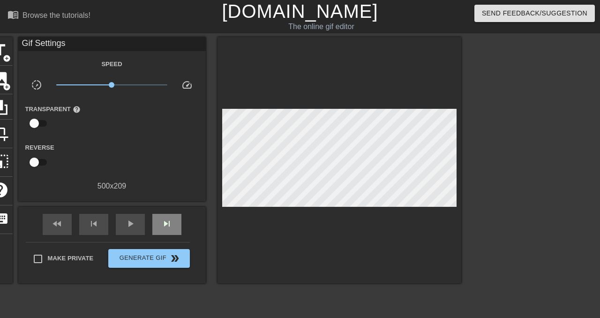
click at [165, 211] on div "fast_rewind skip_previous play_arrow skip_next" at bounding box center [112, 224] width 153 height 35
click at [172, 224] on div "skip_next" at bounding box center [166, 224] width 29 height 21
click at [163, 218] on span "skip_next" at bounding box center [166, 223] width 11 height 11
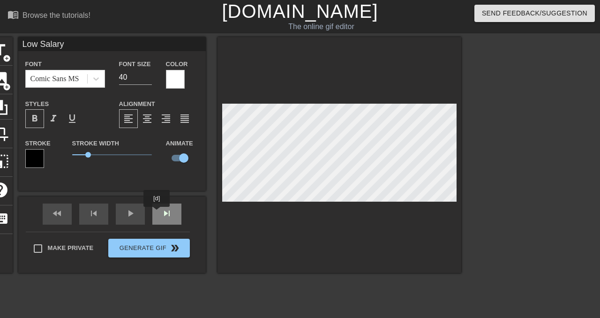
click at [164, 214] on div "skip_next" at bounding box center [166, 213] width 29 height 21
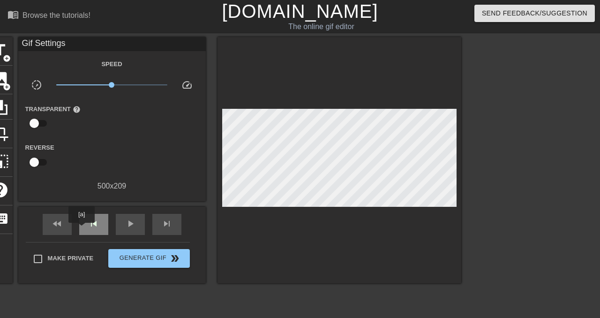
click at [82, 229] on div "skip_previous" at bounding box center [93, 224] width 29 height 21
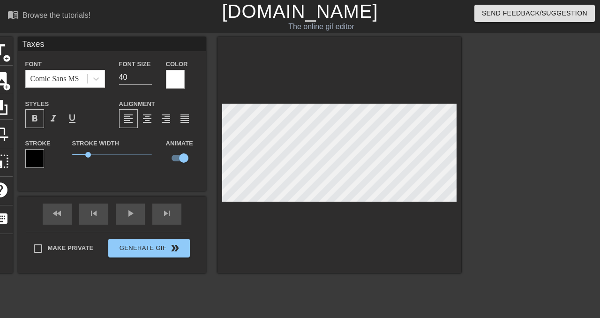
type input "Low Salary"
click at [171, 213] on div "fast_rewind skip_previous play_arrow skip_next" at bounding box center [112, 213] width 153 height 35
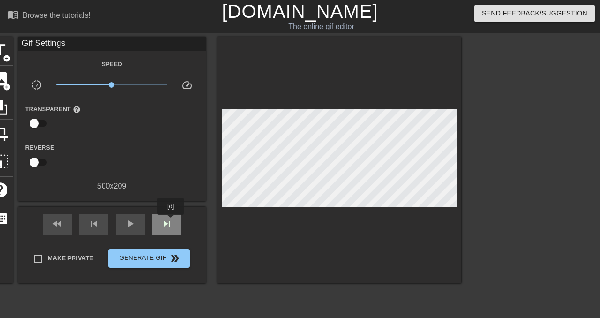
click at [171, 221] on span "skip_next" at bounding box center [166, 223] width 11 height 11
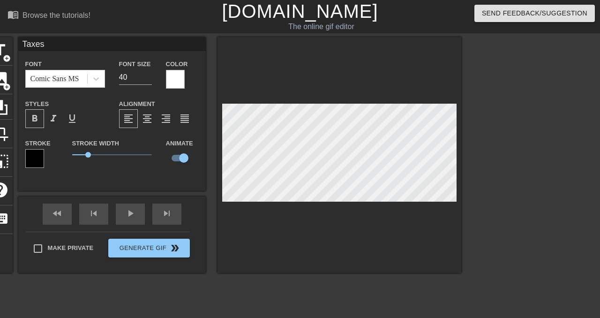
type input "Low Salary"
click at [164, 212] on div "fast_rewind skip_previous play_arrow skip_next" at bounding box center [112, 213] width 153 height 35
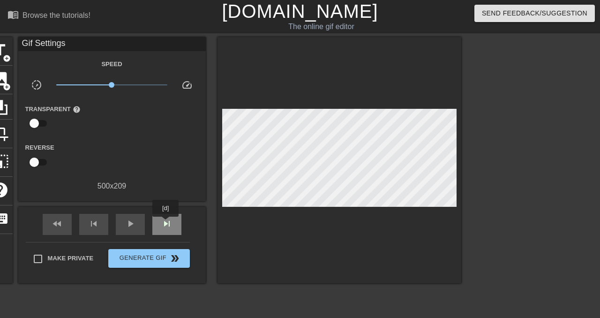
click at [166, 223] on span "skip_next" at bounding box center [166, 223] width 11 height 11
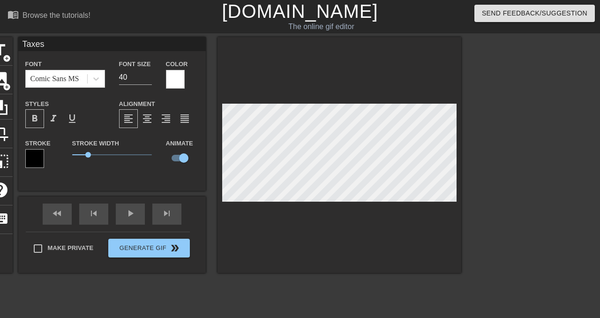
type input "Low Salary"
click at [168, 215] on div "skip_next" at bounding box center [166, 213] width 29 height 21
click at [173, 216] on div "skip_next" at bounding box center [166, 213] width 29 height 21
click at [373, 207] on div at bounding box center [339, 155] width 244 height 236
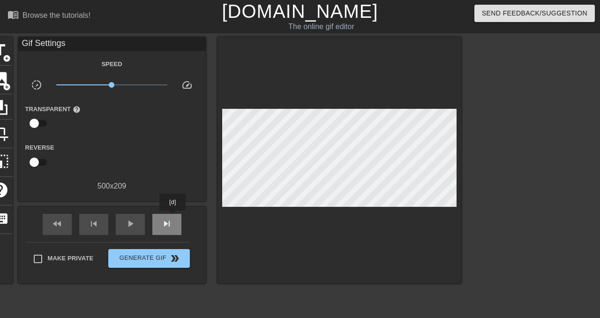
click at [173, 217] on div "skip_next" at bounding box center [166, 224] width 29 height 21
click at [177, 213] on div "fast_rewind skip_previous play_arrow skip_next" at bounding box center [112, 224] width 153 height 35
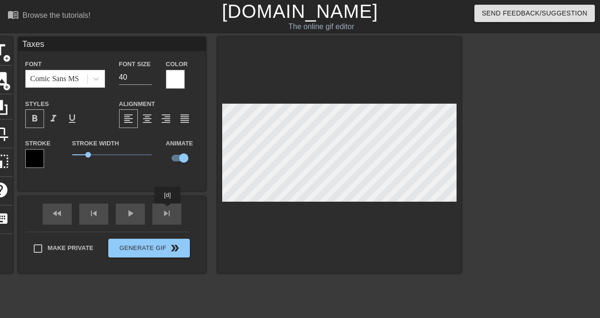
click at [168, 210] on div "fast_rewind skip_previous play_arrow skip_next" at bounding box center [112, 213] width 153 height 35
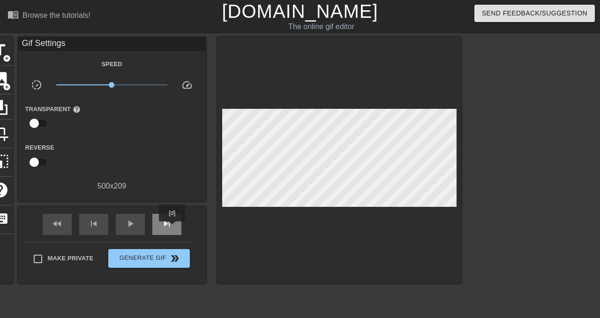
click at [173, 228] on div "skip_next" at bounding box center [166, 224] width 29 height 21
click at [171, 216] on div "skip_next" at bounding box center [166, 224] width 29 height 21
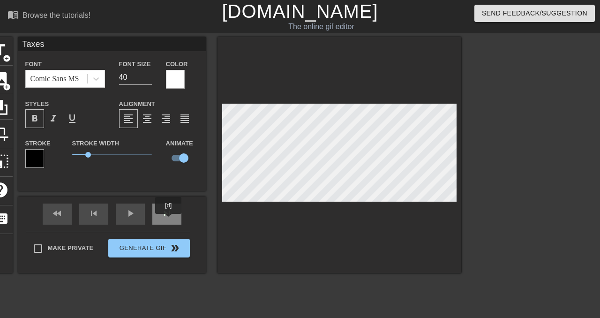
click at [169, 220] on div "skip_next" at bounding box center [166, 213] width 29 height 21
click at [164, 215] on div "skip_next" at bounding box center [166, 213] width 29 height 21
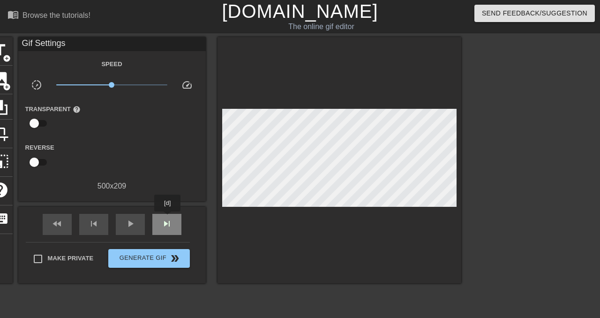
click at [168, 218] on span "skip_next" at bounding box center [166, 223] width 11 height 11
click at [71, 227] on div "fast_rewind" at bounding box center [57, 224] width 29 height 21
click at [164, 226] on span "skip_next" at bounding box center [166, 223] width 11 height 11
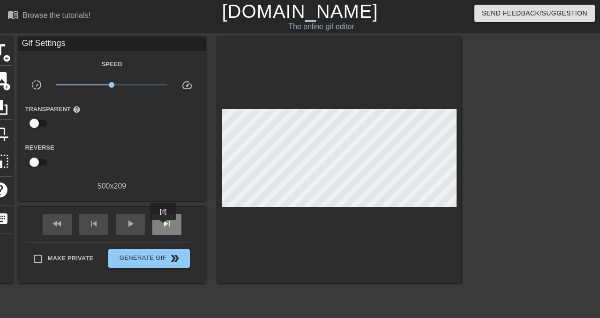
click at [164, 226] on span "skip_next" at bounding box center [166, 223] width 11 height 11
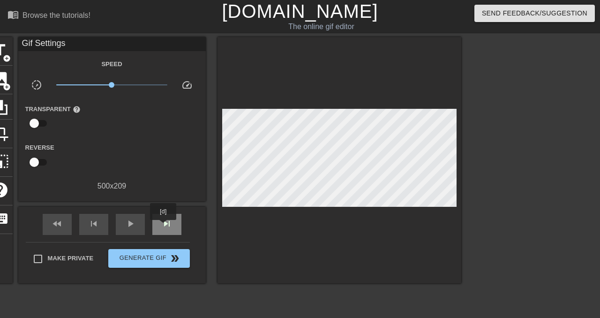
click at [164, 226] on span "skip_next" at bounding box center [166, 223] width 11 height 11
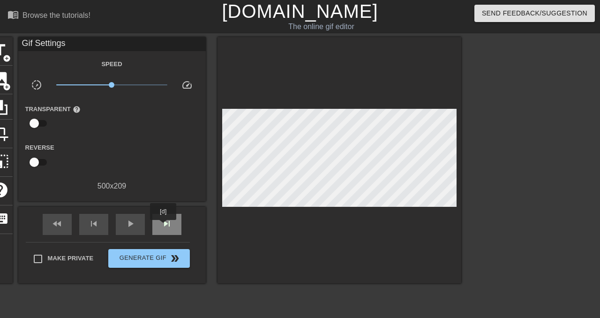
click at [164, 226] on span "skip_next" at bounding box center [166, 223] width 11 height 11
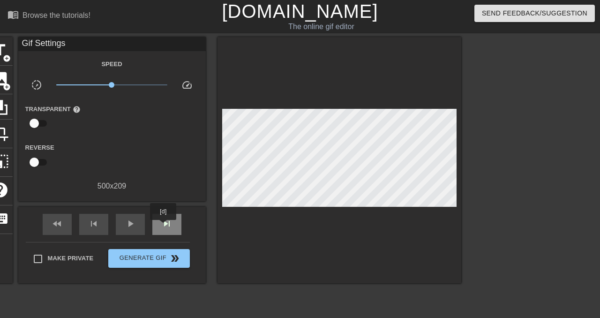
click at [164, 226] on span "skip_next" at bounding box center [166, 223] width 11 height 11
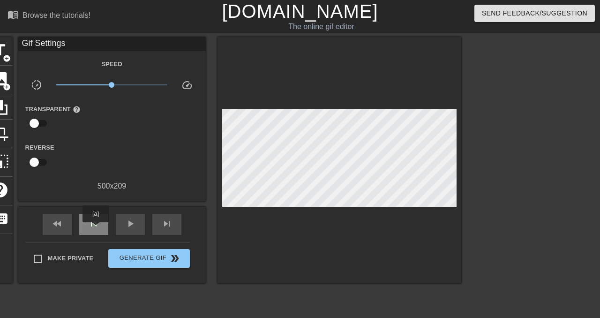
click at [96, 229] on span "skip_previous" at bounding box center [93, 223] width 11 height 11
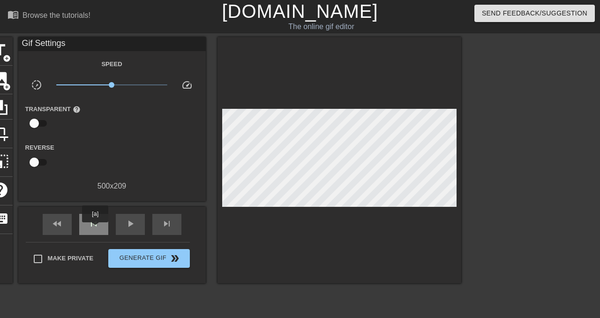
click at [96, 229] on span "skip_previous" at bounding box center [93, 223] width 11 height 11
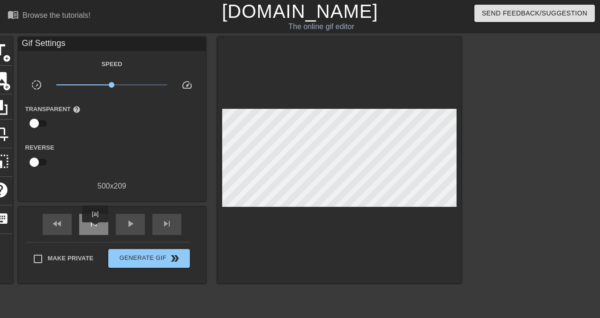
click at [96, 229] on span "skip_previous" at bounding box center [93, 223] width 11 height 11
click at [160, 228] on div "skip_next" at bounding box center [166, 224] width 29 height 21
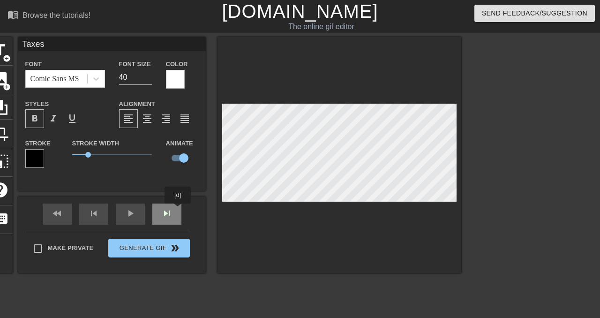
click at [174, 215] on div "skip_next" at bounding box center [166, 213] width 29 height 21
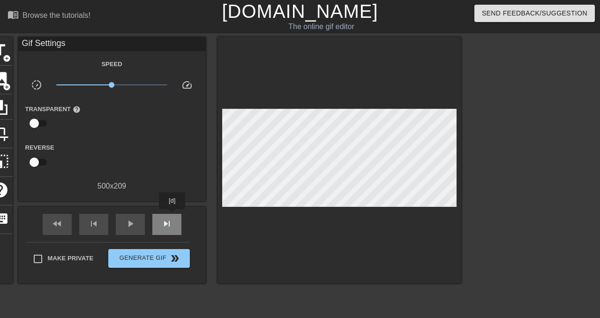
click at [173, 216] on div "skip_next" at bounding box center [166, 224] width 29 height 21
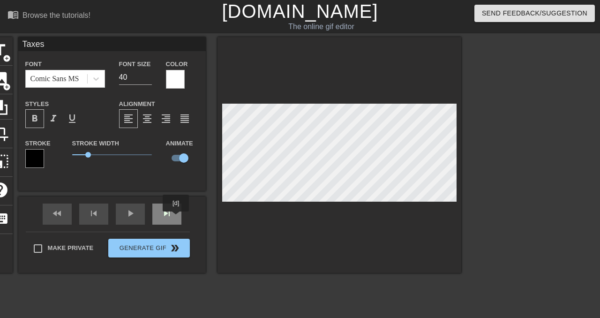
click at [175, 217] on div "skip_next" at bounding box center [166, 213] width 29 height 21
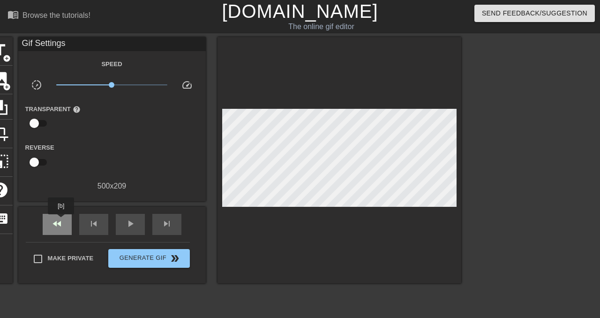
click at [62, 221] on span "fast_rewind" at bounding box center [57, 223] width 11 height 11
click at [167, 222] on span "skip_next" at bounding box center [166, 223] width 11 height 11
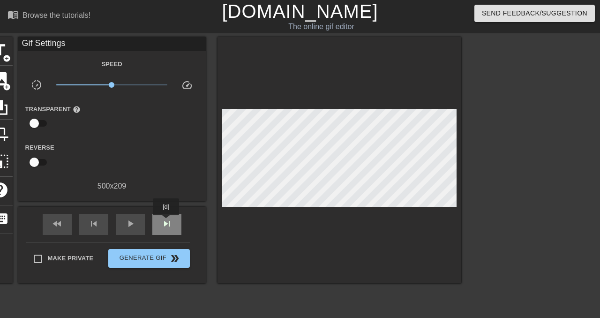
click at [167, 222] on span "skip_next" at bounding box center [166, 223] width 11 height 11
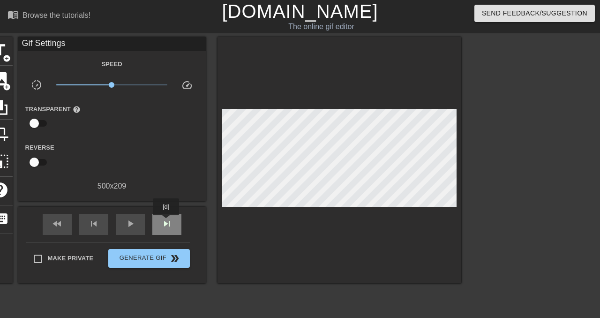
click at [167, 222] on span "skip_next" at bounding box center [166, 223] width 11 height 11
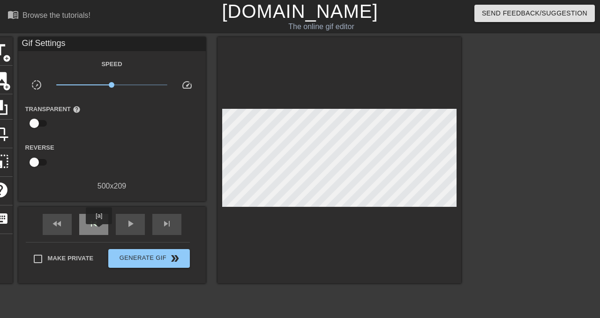
click at [99, 231] on div "skip_previous" at bounding box center [93, 224] width 29 height 21
click at [166, 225] on span "skip_next" at bounding box center [166, 223] width 11 height 11
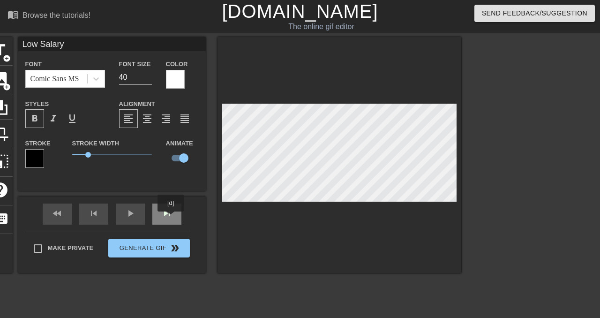
click at [172, 218] on span "skip_next" at bounding box center [166, 213] width 11 height 11
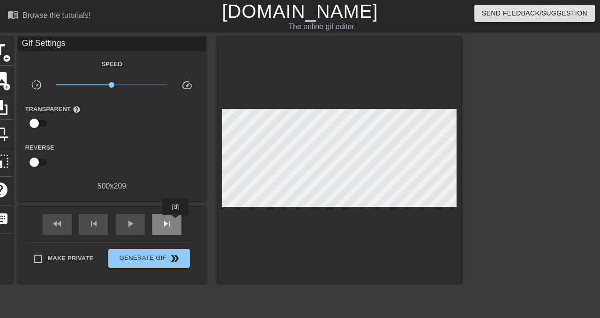
click at [176, 222] on div "skip_next" at bounding box center [166, 224] width 29 height 21
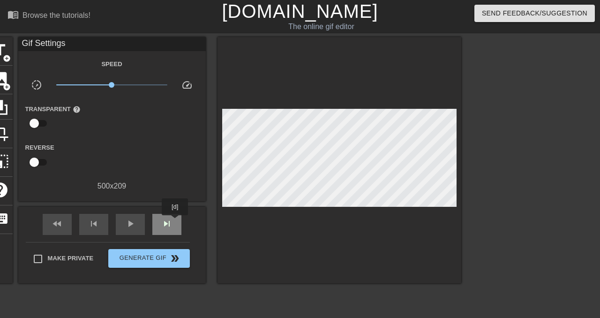
click at [176, 222] on div "skip_next" at bounding box center [166, 224] width 29 height 21
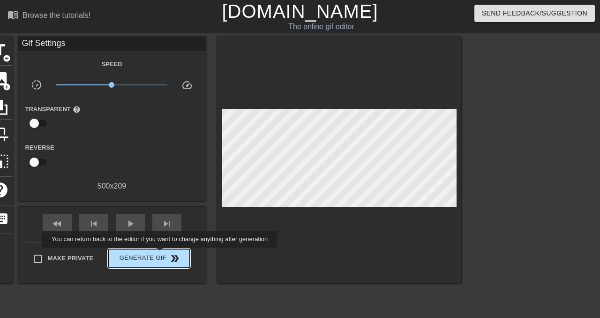
click at [166, 254] on span "Generate Gif double_arrow" at bounding box center [149, 258] width 74 height 11
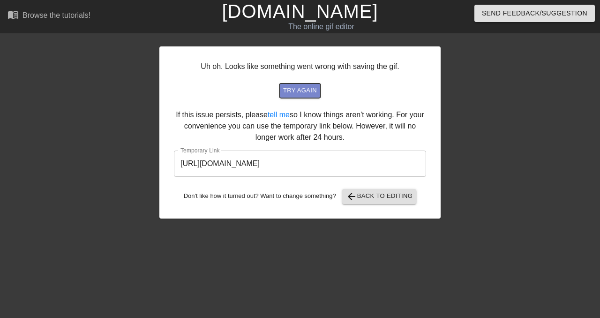
click at [298, 89] on span "try again" at bounding box center [300, 90] width 34 height 11
click at [356, 231] on div "Uh oh. Looks like something went wrong with saving the gif. try again If this i…" at bounding box center [299, 177] width 281 height 281
click at [299, 90] on span "try again" at bounding box center [300, 90] width 34 height 11
click at [370, 202] on button "arrow_back Back to Editing" at bounding box center [379, 196] width 75 height 15
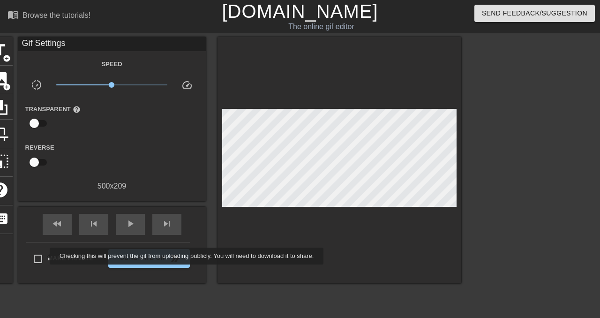
click at [43, 257] on input "Make Private" at bounding box center [38, 259] width 20 height 20
checkbox input "true"
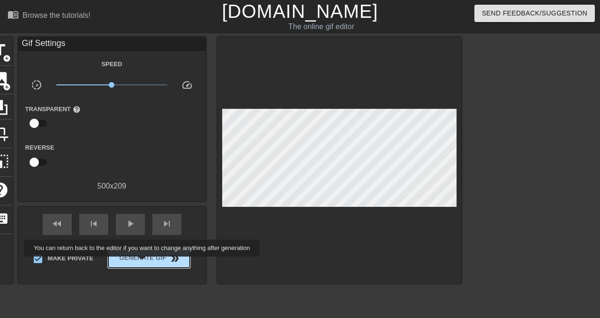
click at [148, 263] on span "Generate Gif double_arrow" at bounding box center [149, 258] width 74 height 11
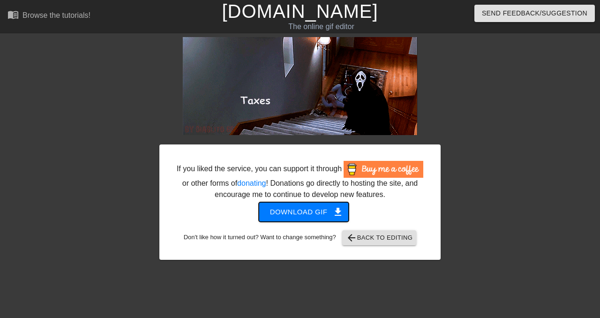
click at [316, 218] on span "Download gif get_app" at bounding box center [304, 212] width 68 height 12
